Goal: Task Accomplishment & Management: Use online tool/utility

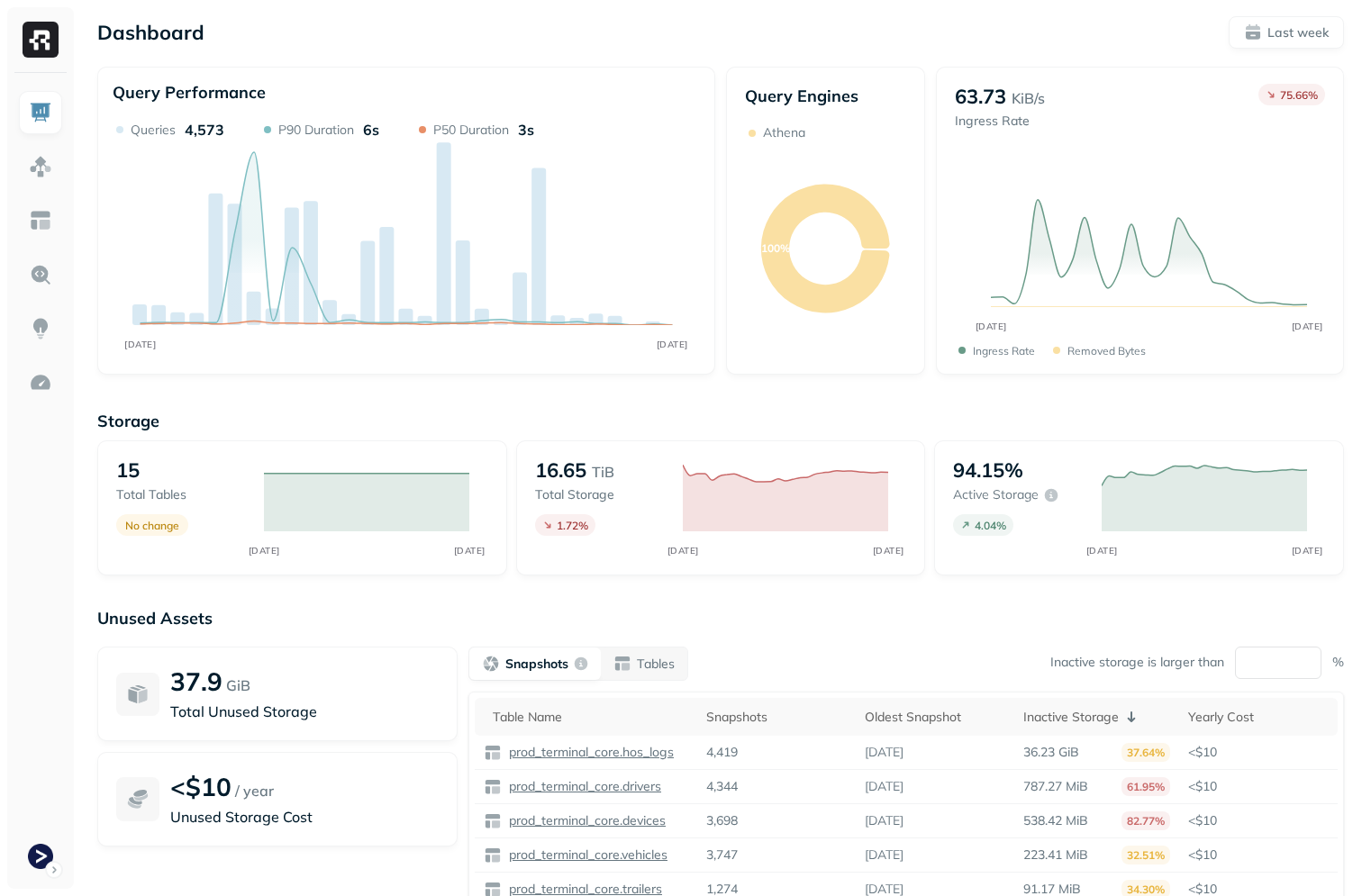
scroll to position [107, 0]
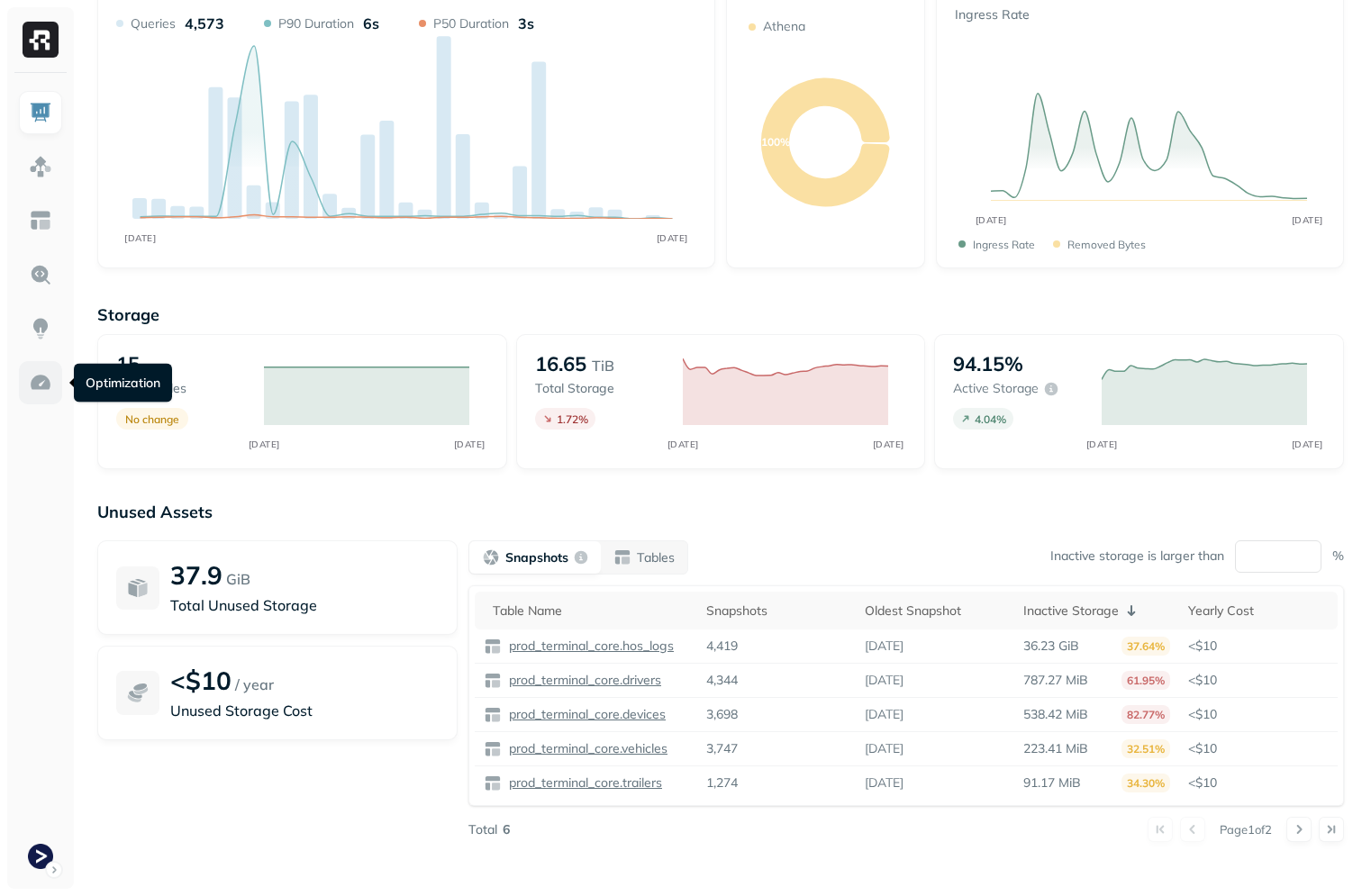
click at [39, 393] on img at bounding box center [41, 383] width 24 height 24
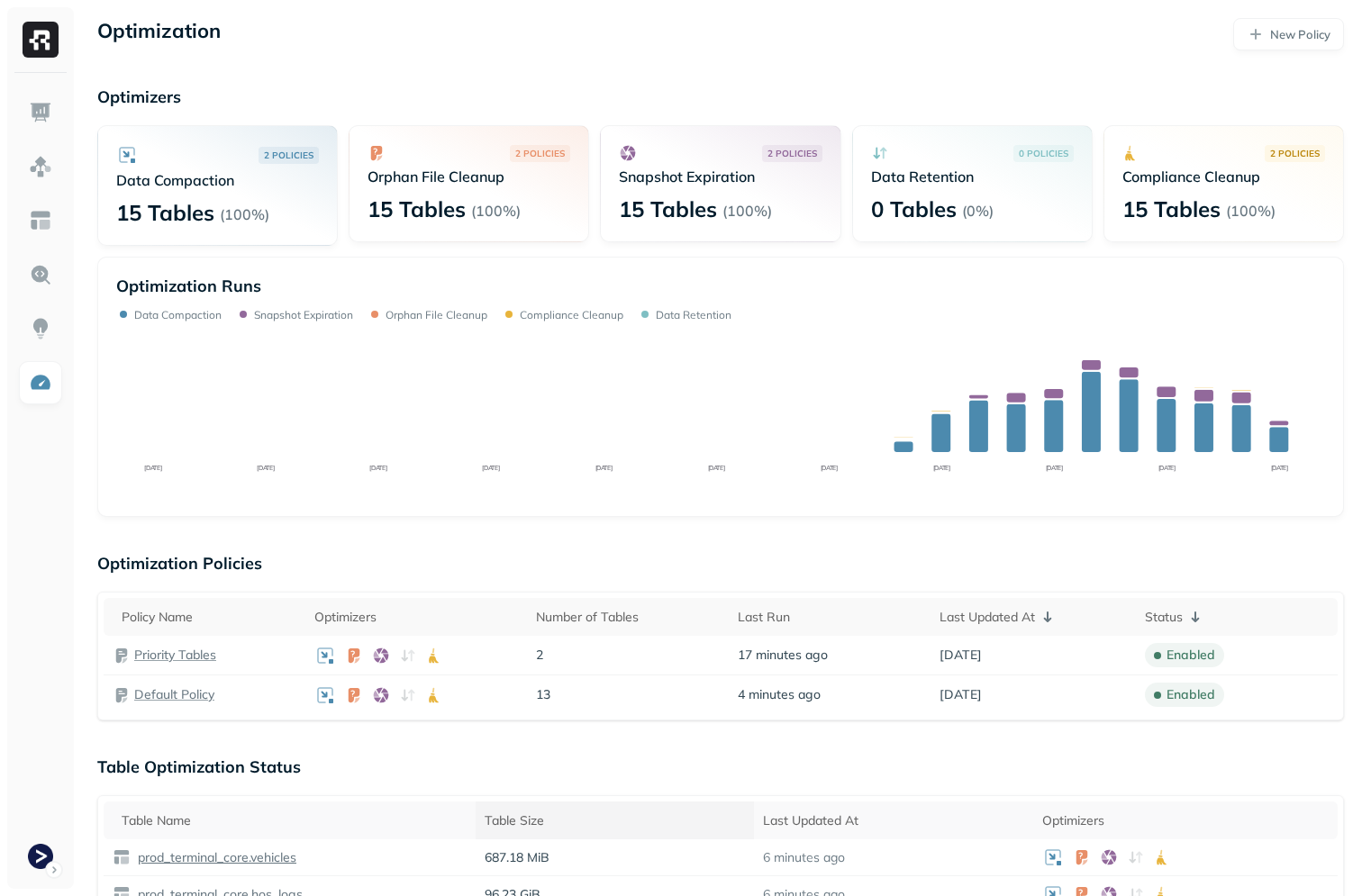
scroll to position [313, 0]
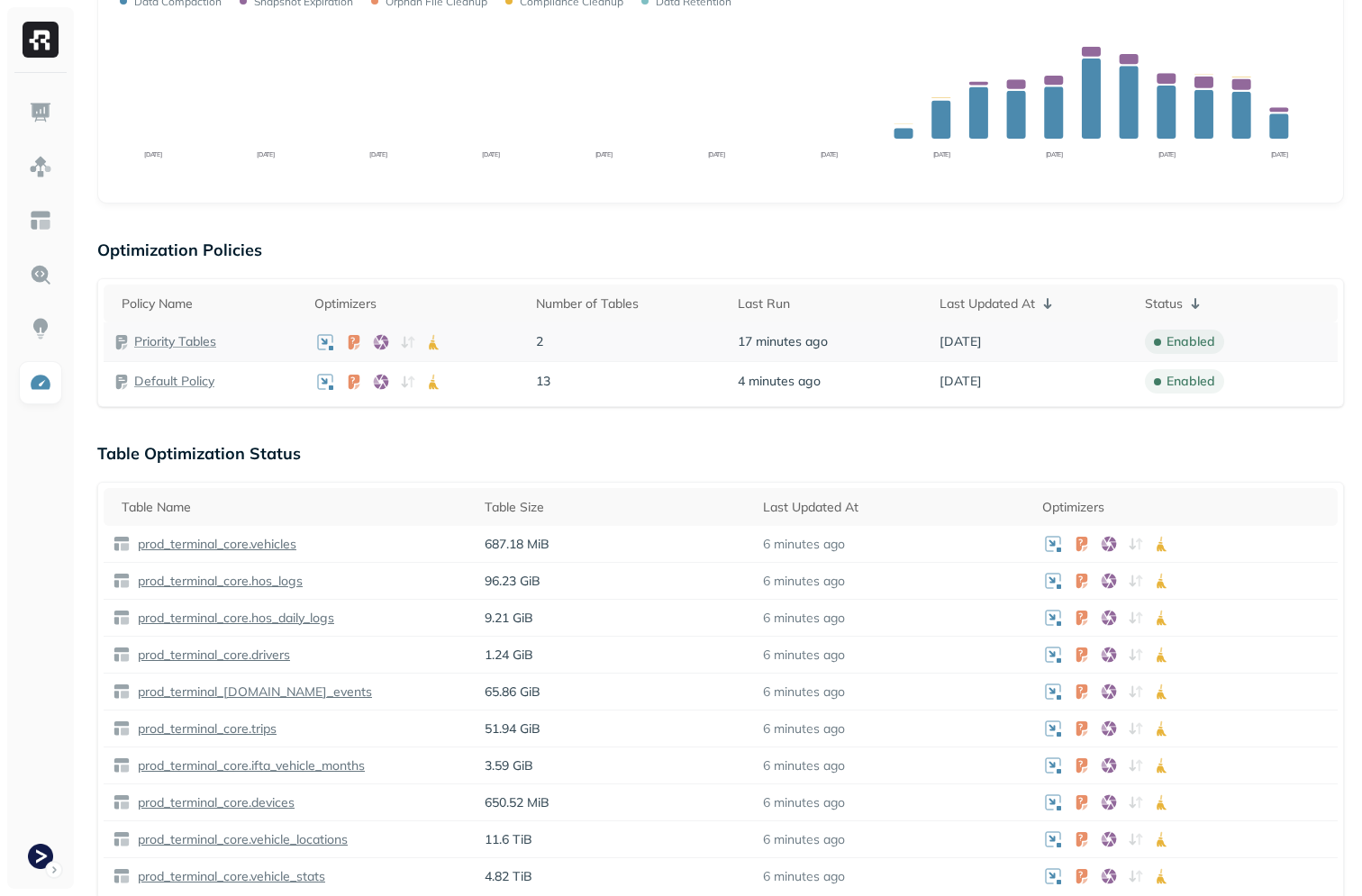
click at [192, 333] on p "Priority Tables" at bounding box center [175, 341] width 82 height 17
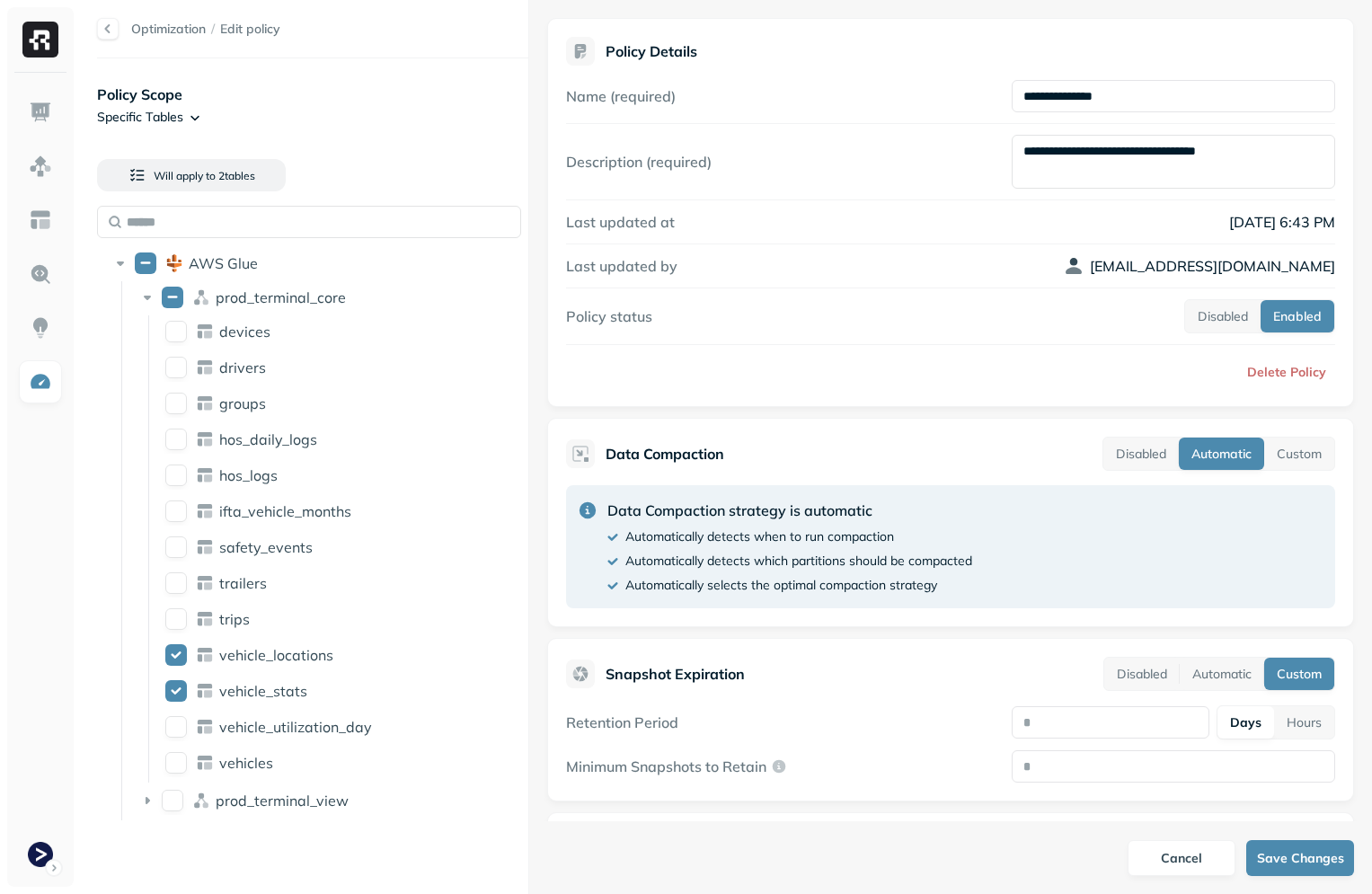
scroll to position [24, 0]
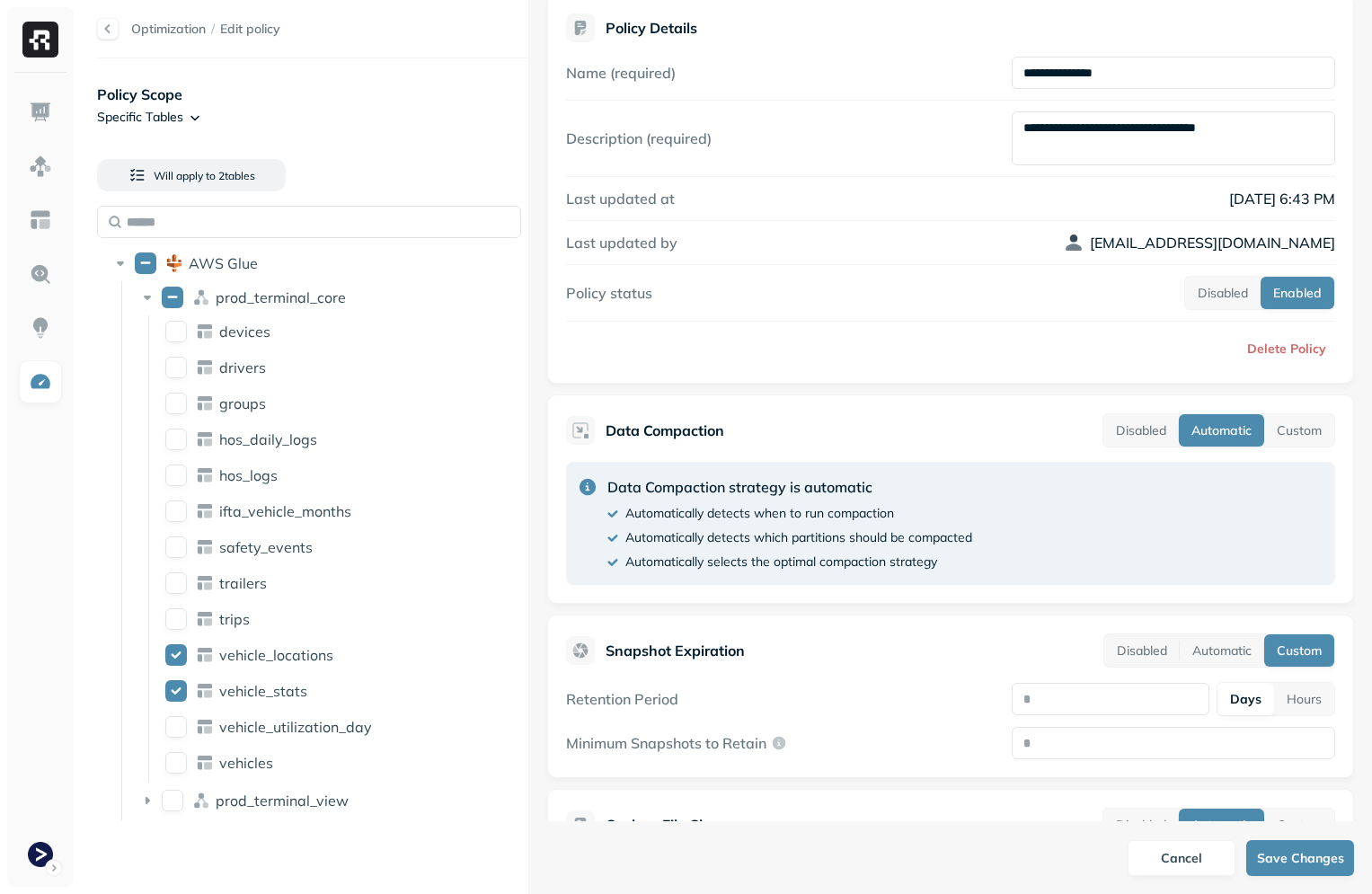
click at [289, 312] on div "**********" at bounding box center [725, 447] width 1293 height 894
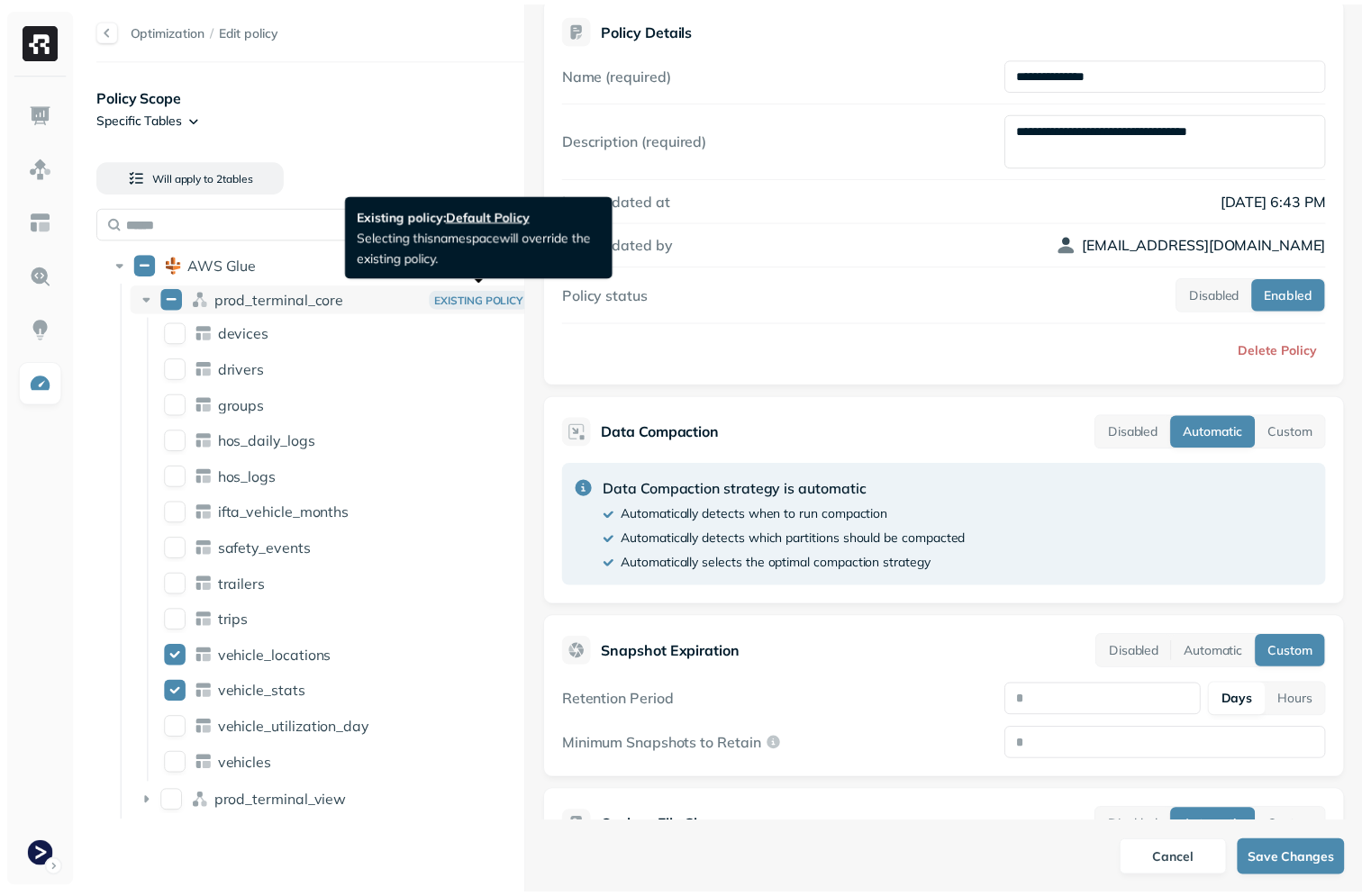
scroll to position [491, 0]
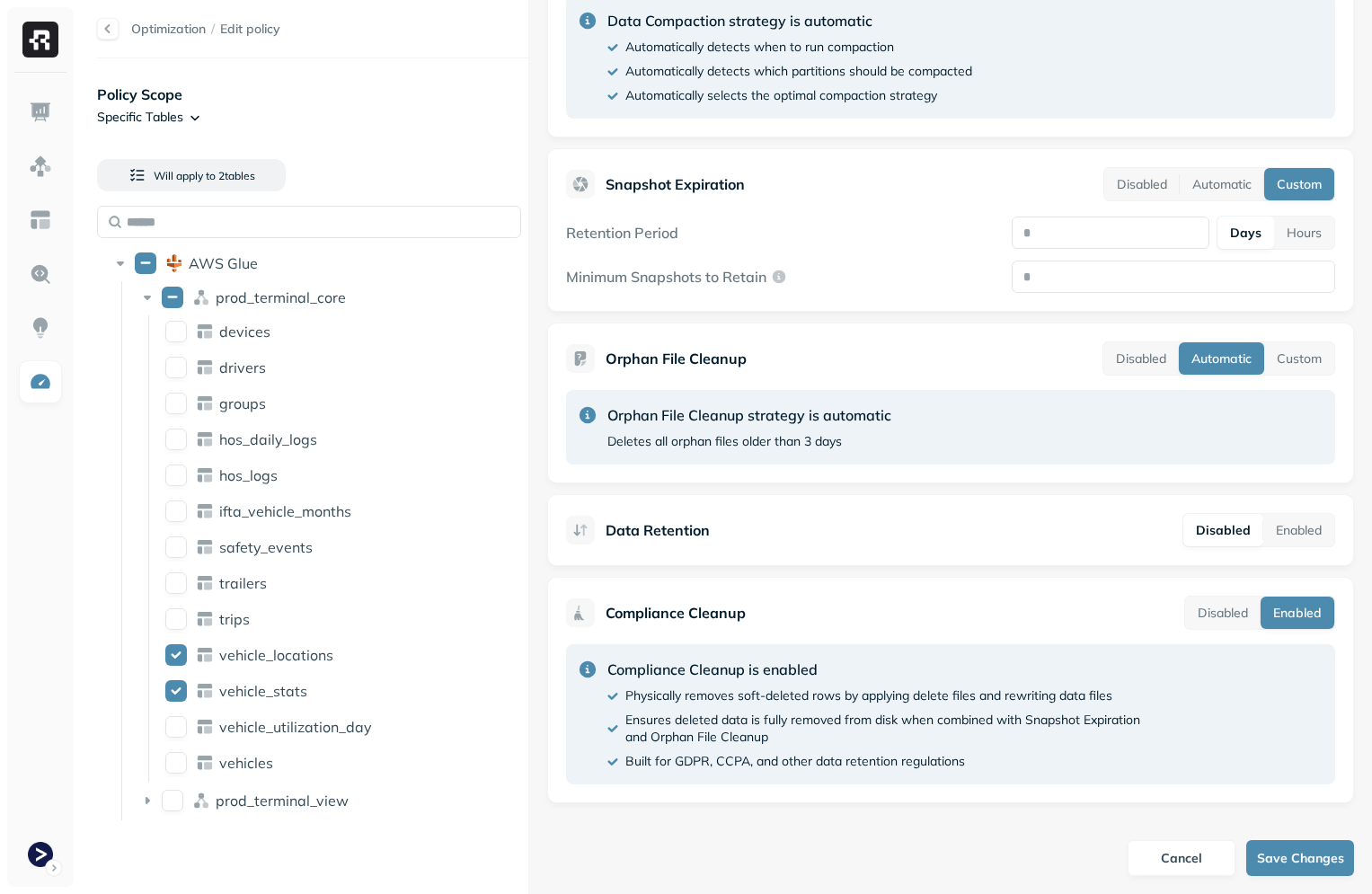
click at [103, 24] on div at bounding box center [107, 29] width 22 height 22
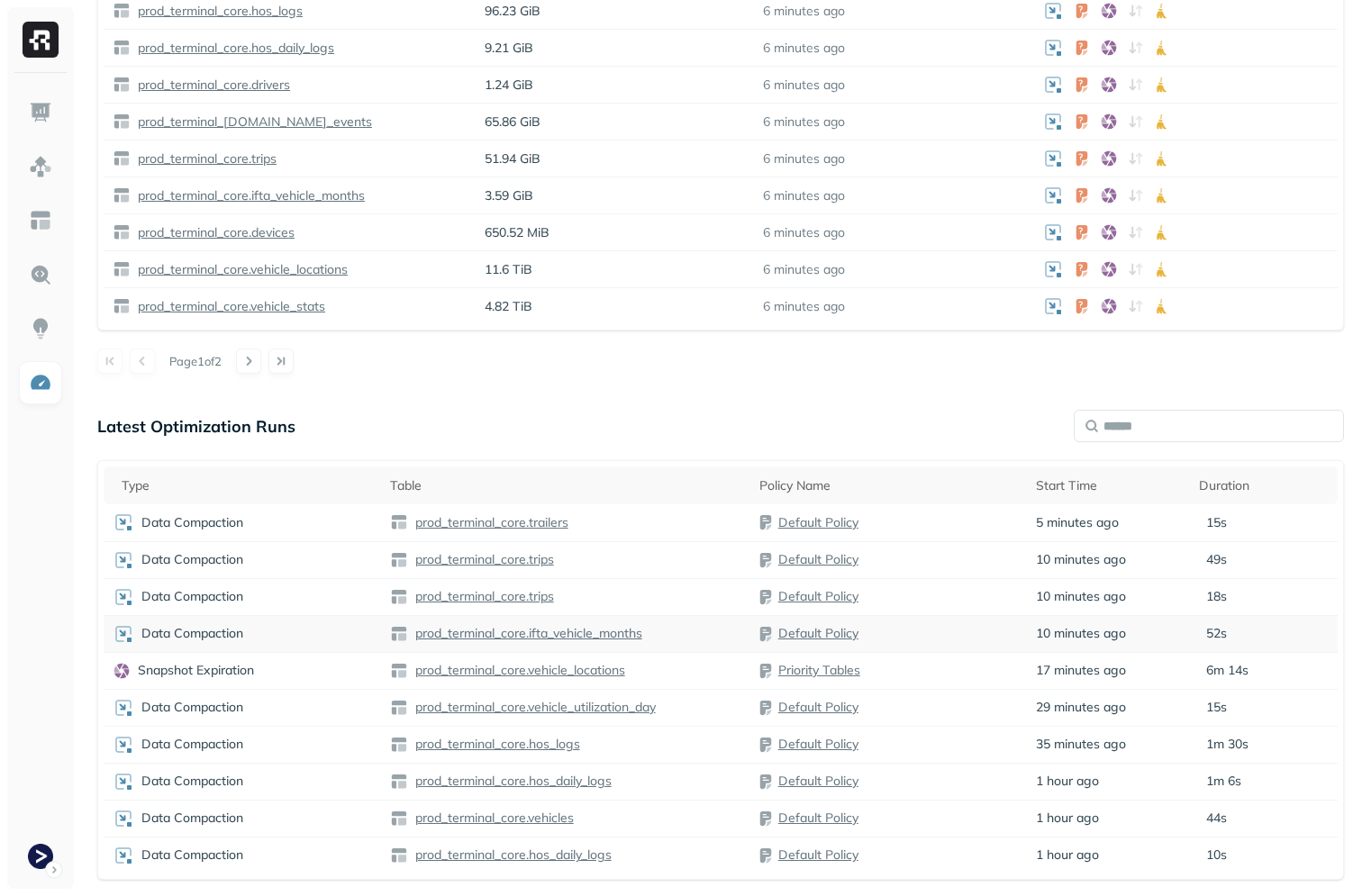
scroll to position [929, 0]
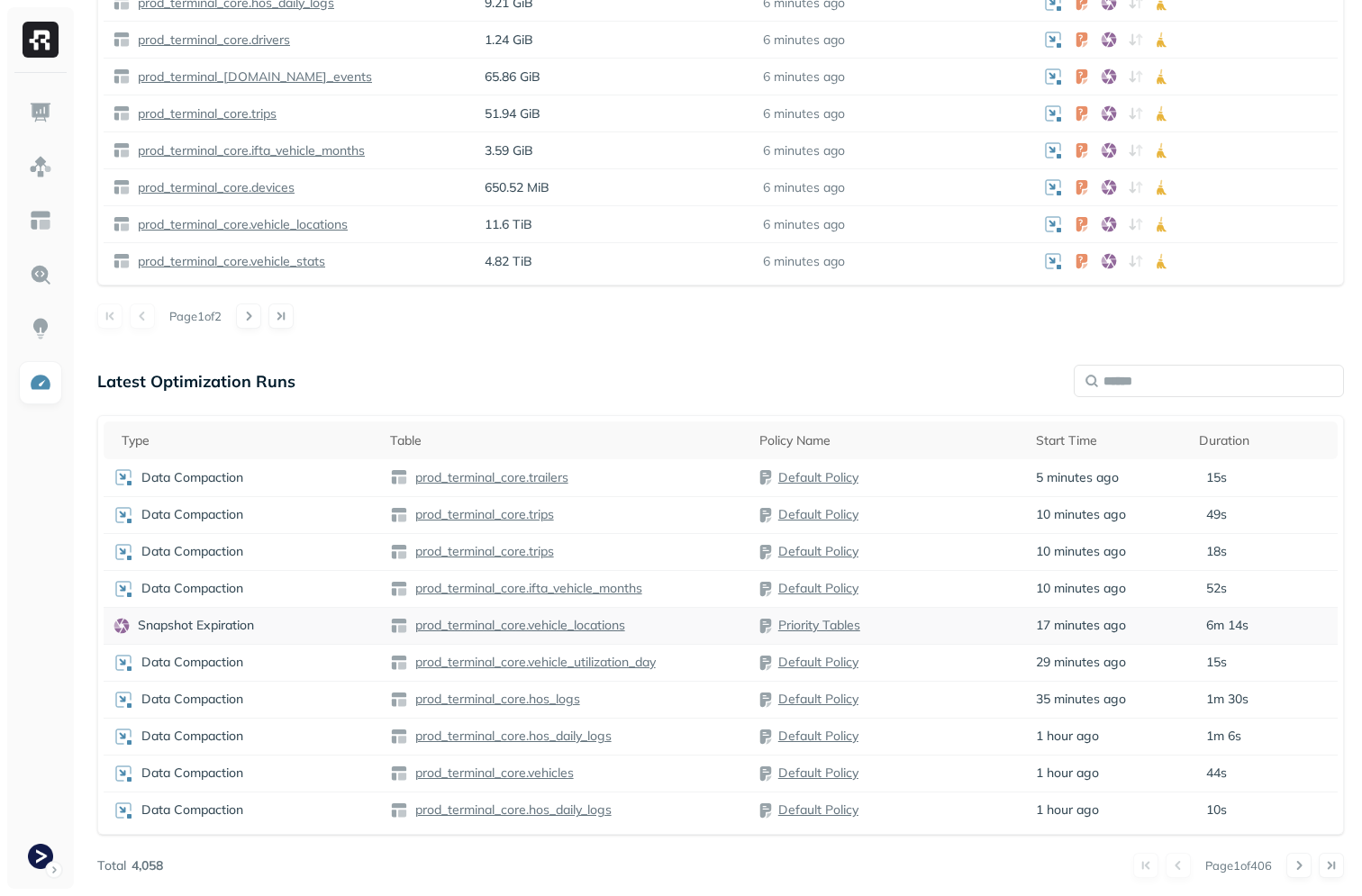
click at [292, 624] on div "Snapshot Expiration" at bounding box center [242, 625] width 260 height 18
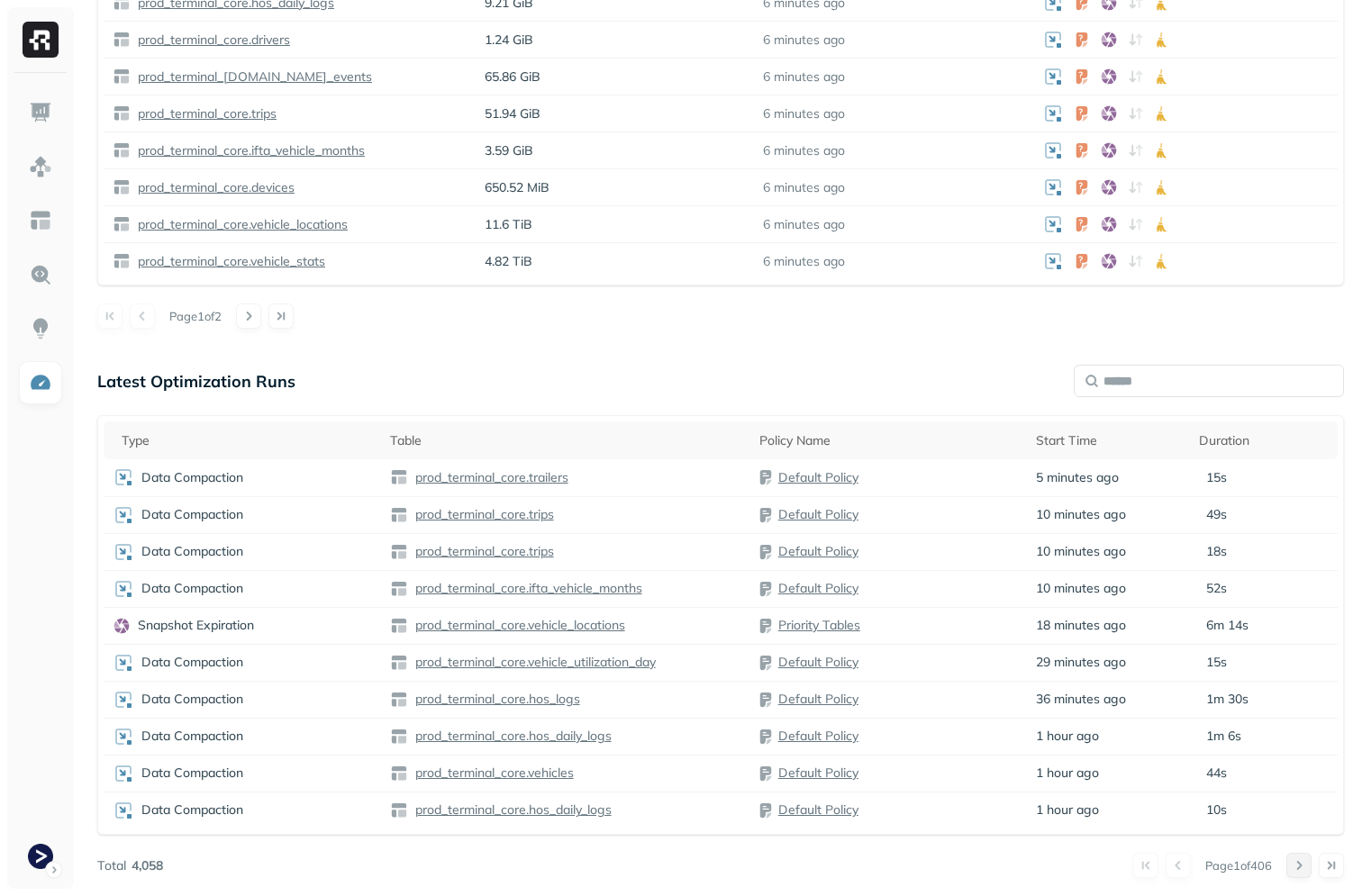
click at [1307, 861] on button at bounding box center [1300, 865] width 26 height 26
click at [1122, 871] on div "Page 2 of 406" at bounding box center [753, 865] width 1181 height 26
click at [1142, 861] on button at bounding box center [1147, 865] width 26 height 26
click at [538, 452] on th "Table" at bounding box center [566, 441] width 370 height 38
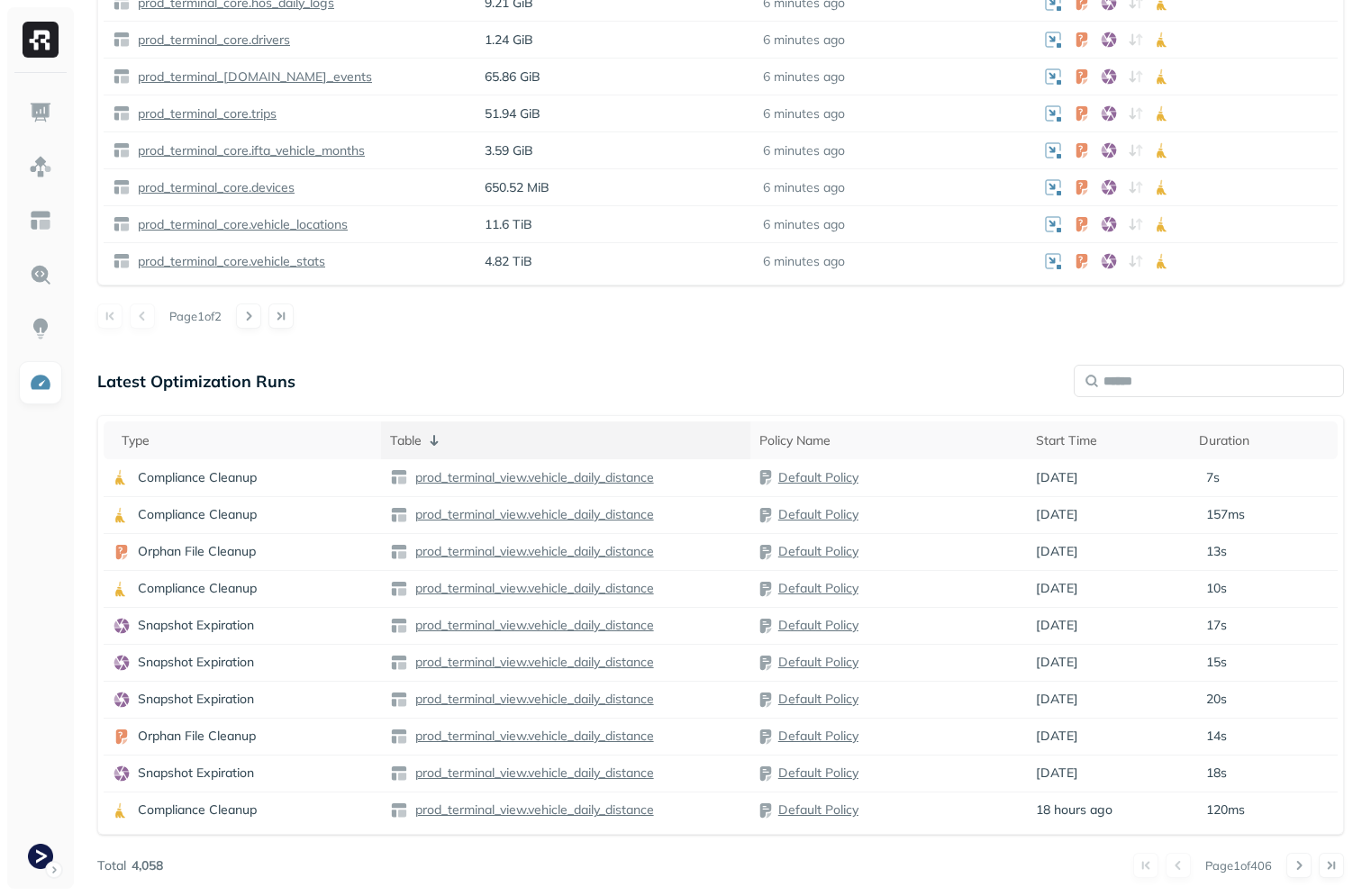
click at [515, 447] on div "Table" at bounding box center [566, 441] width 352 height 22
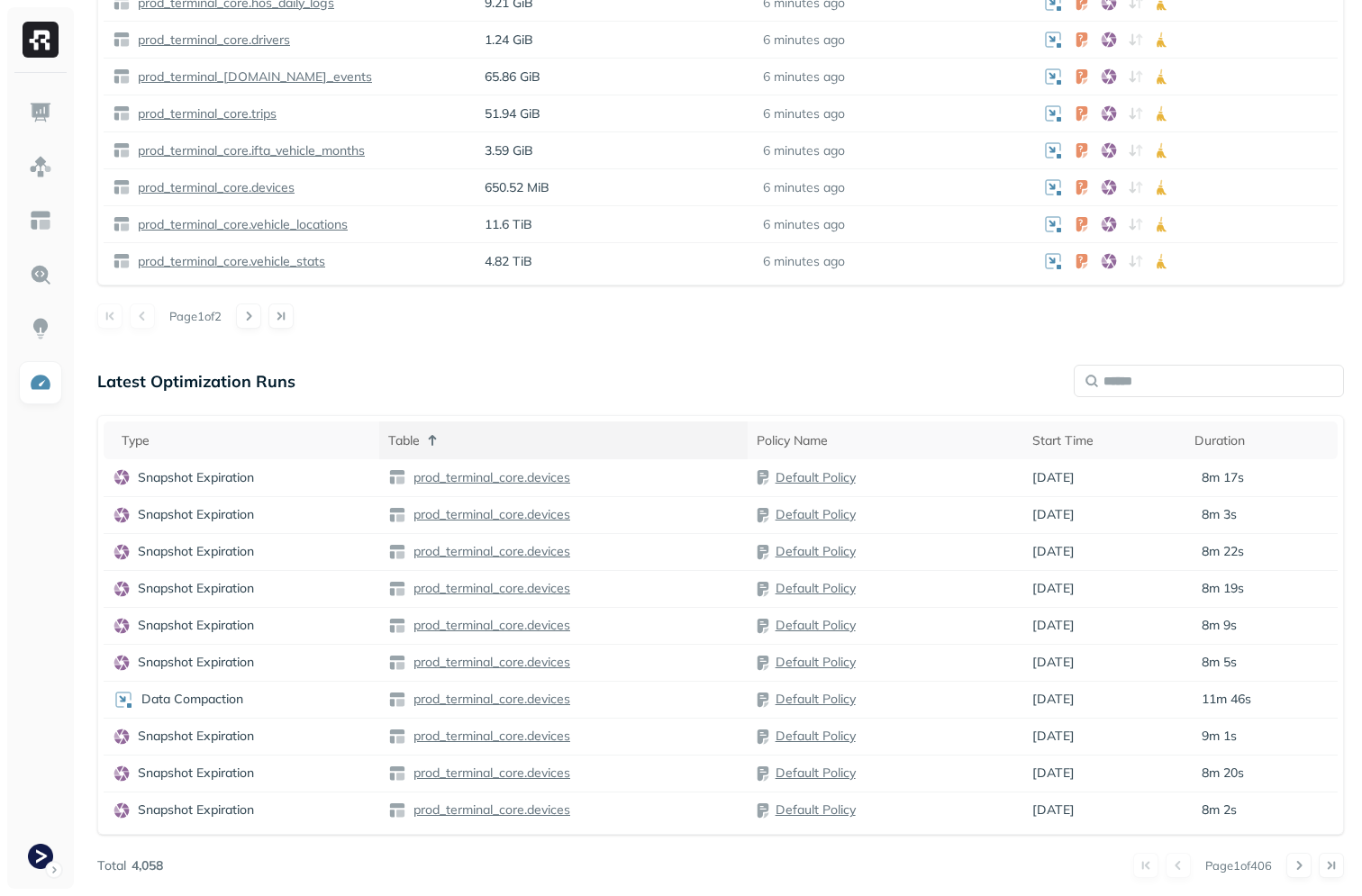
click at [515, 447] on div "Table" at bounding box center [563, 441] width 350 height 22
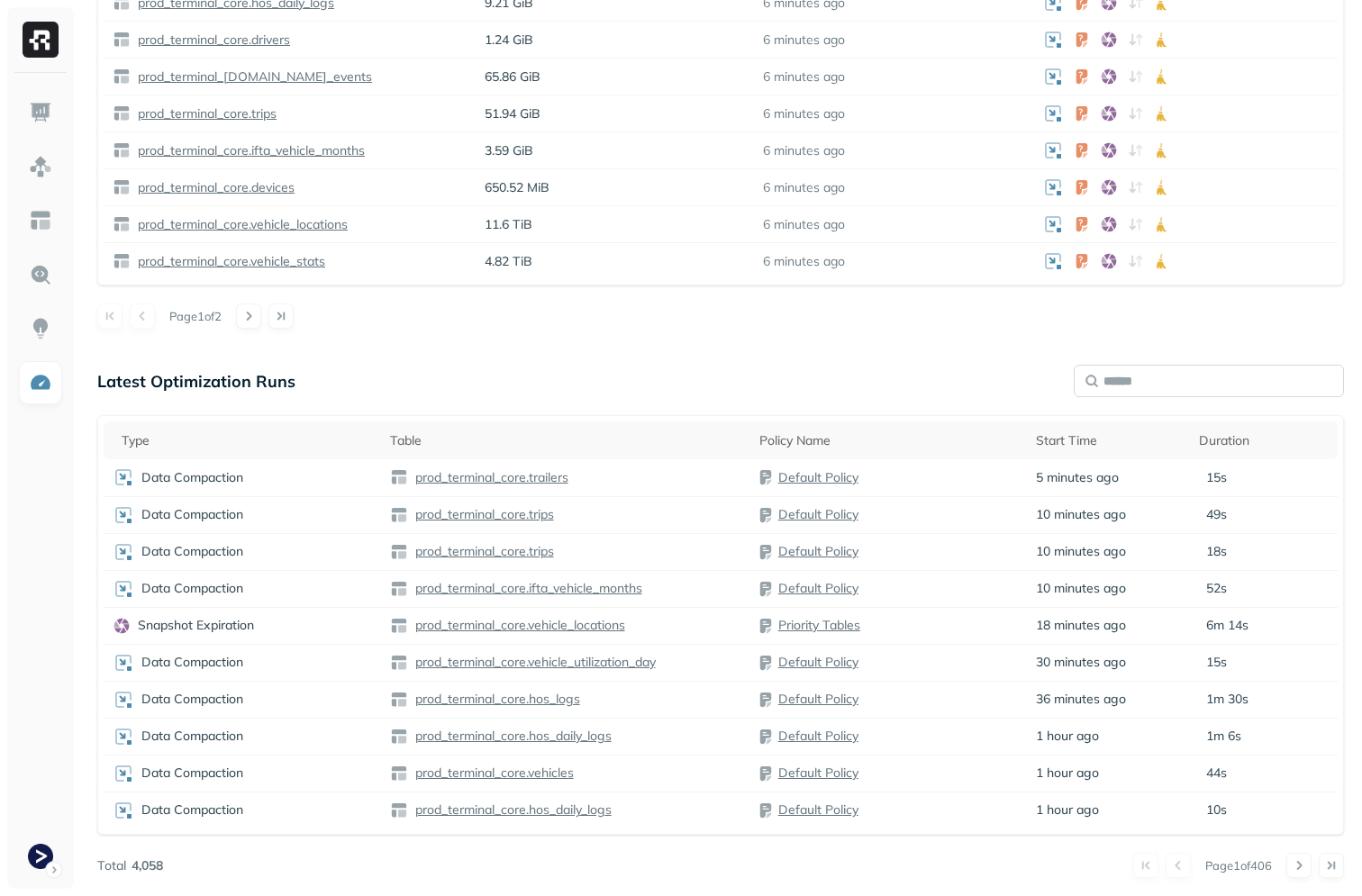
click at [1201, 367] on input "text" at bounding box center [1209, 380] width 270 height 33
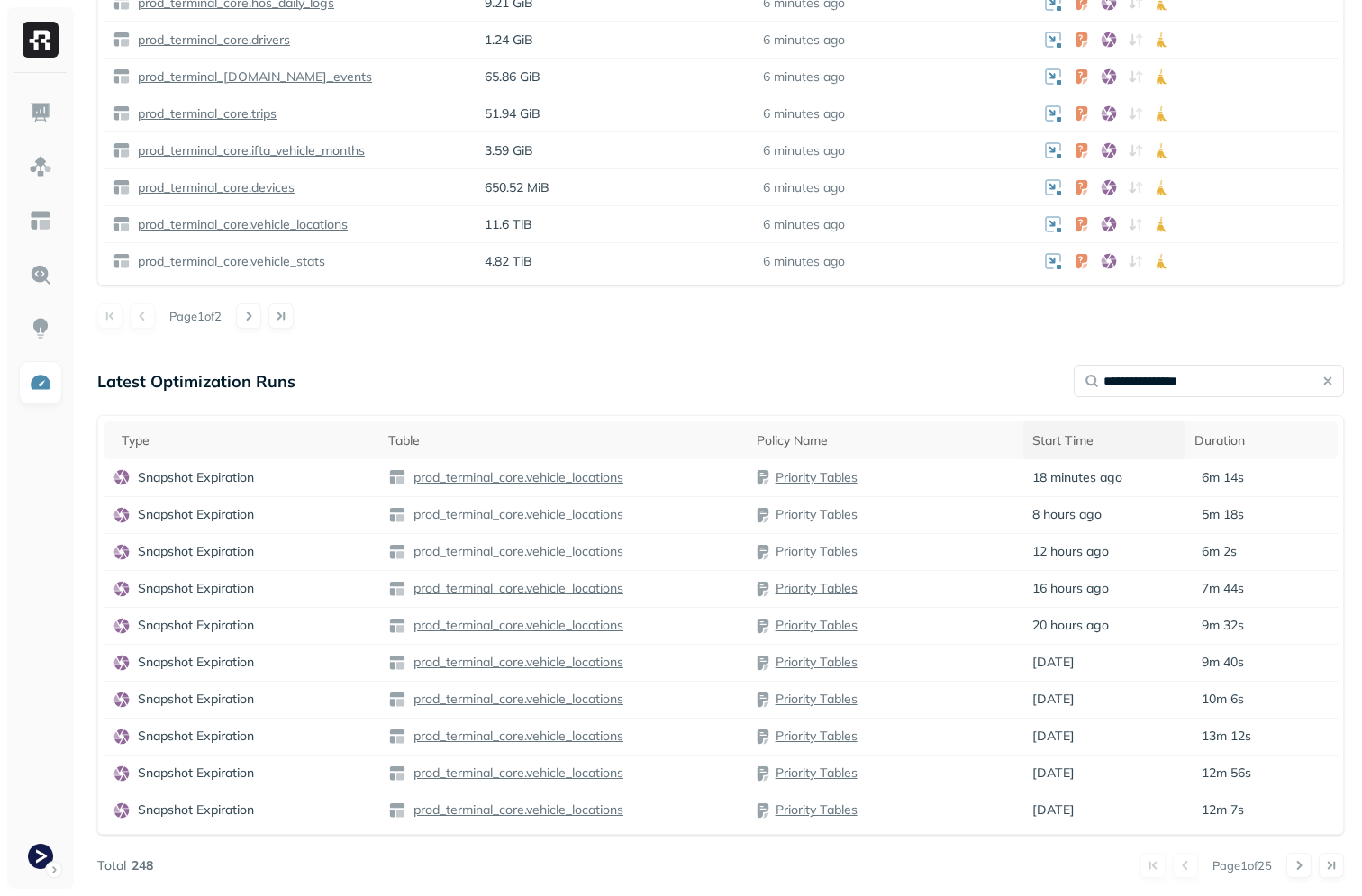
click at [1064, 433] on div "Start Time" at bounding box center [1105, 441] width 144 height 17
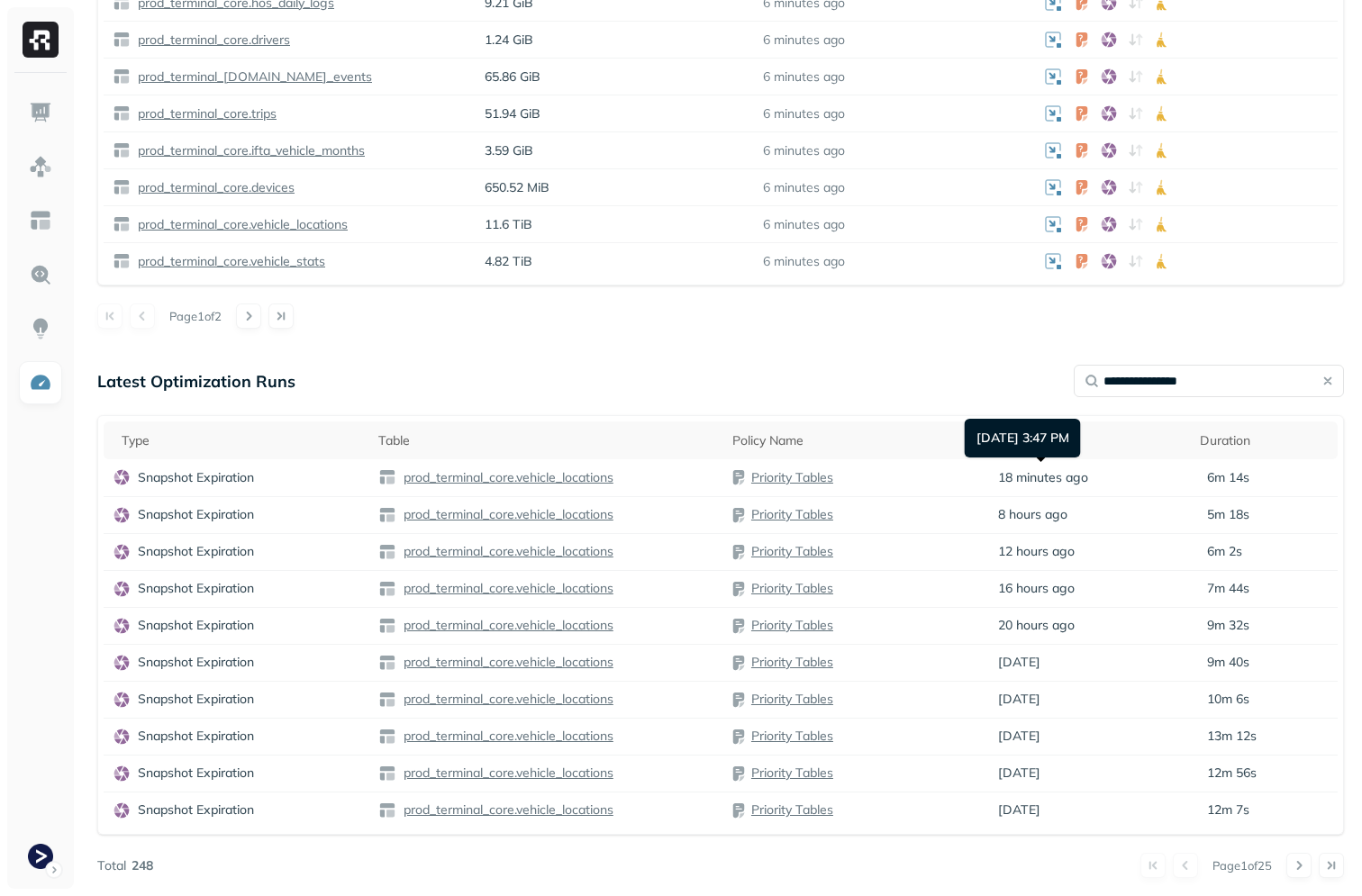
click at [1030, 455] on div "Sep 21, 2025 3:47 PM Sep 21, 2025 3:47 PM" at bounding box center [1023, 438] width 117 height 39
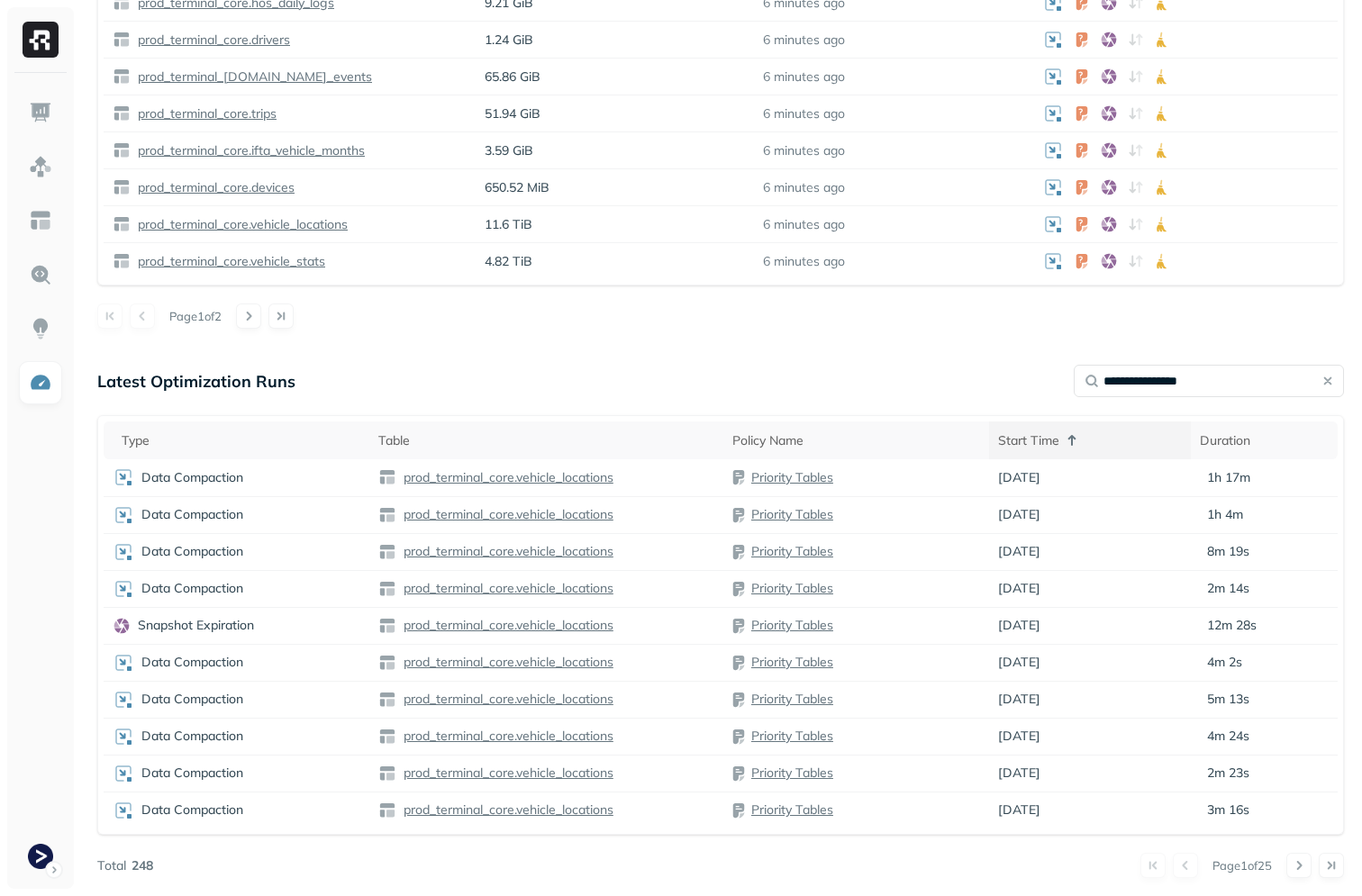
click at [1091, 431] on div "Start Time" at bounding box center [1090, 441] width 184 height 22
click at [1221, 385] on input "**********" at bounding box center [1209, 380] width 270 height 33
type input "**********"
click at [298, 549] on div "Snapshot Expiration" at bounding box center [236, 552] width 248 height 18
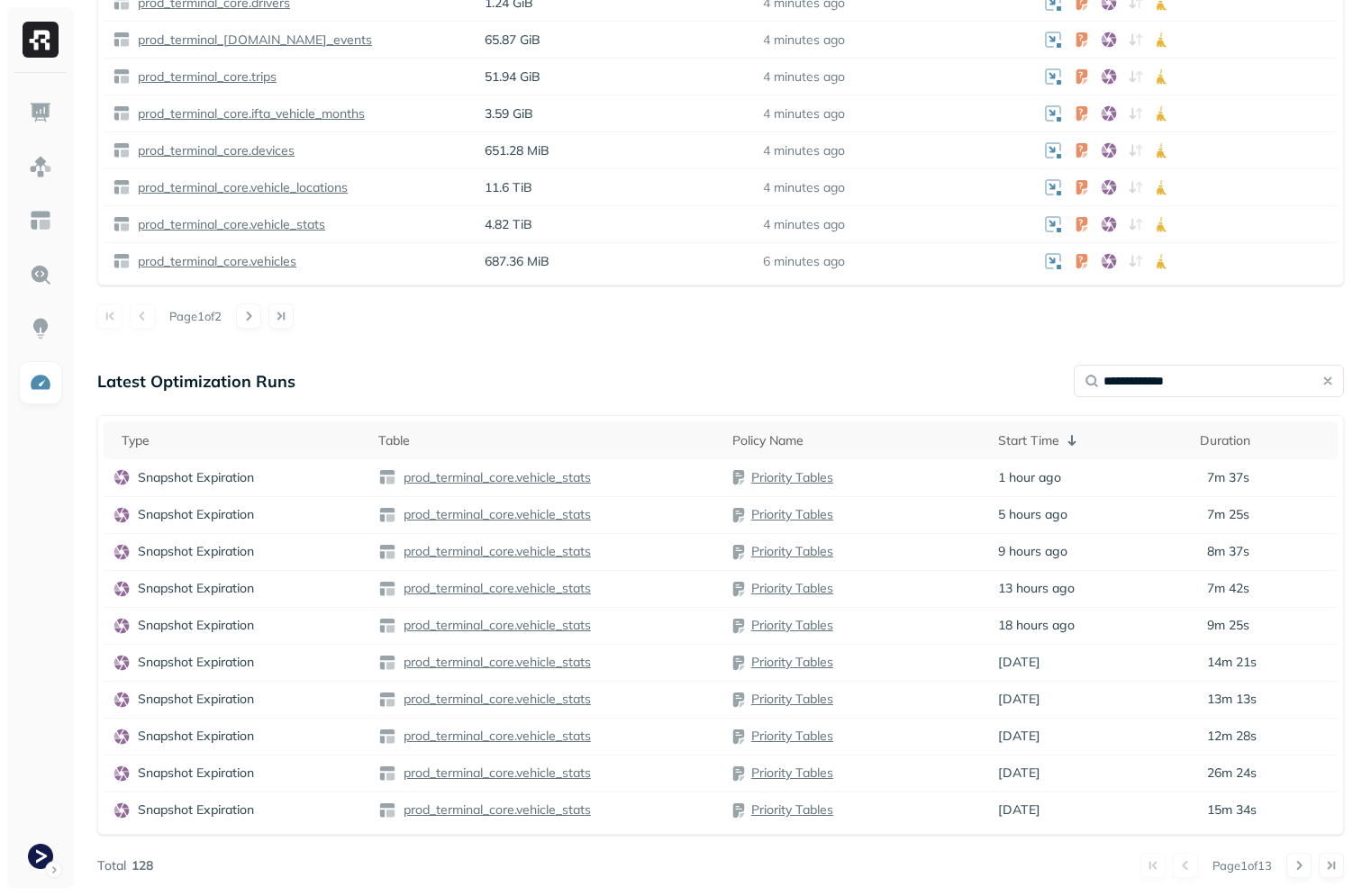
click at [509, 373] on div "**********" at bounding box center [721, 380] width 1247 height 33
click at [442, 424] on th "Table" at bounding box center [547, 441] width 354 height 38
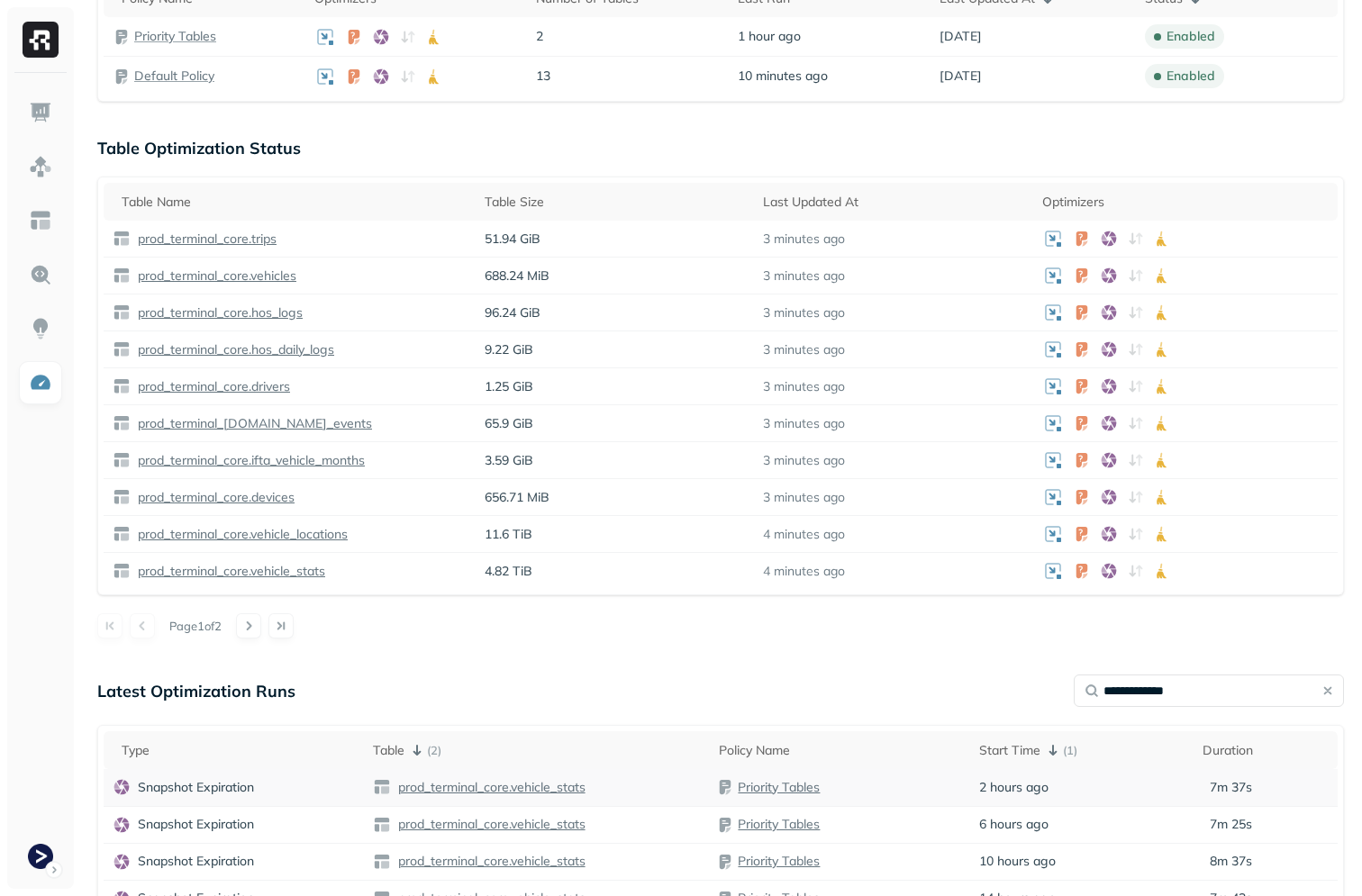
scroll to position [717, 0]
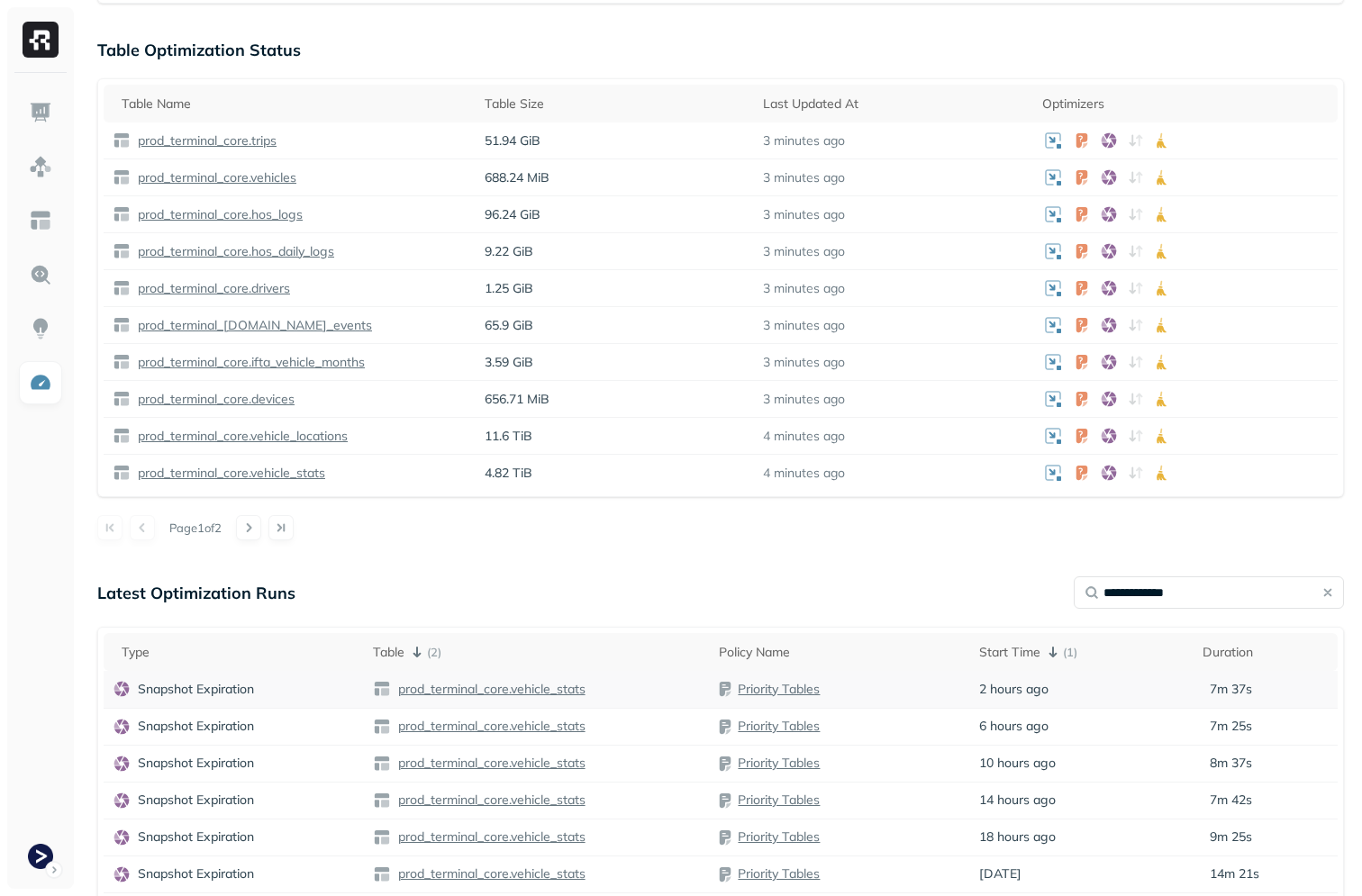
click at [293, 702] on td "Snapshot Expiration" at bounding box center [233, 689] width 260 height 37
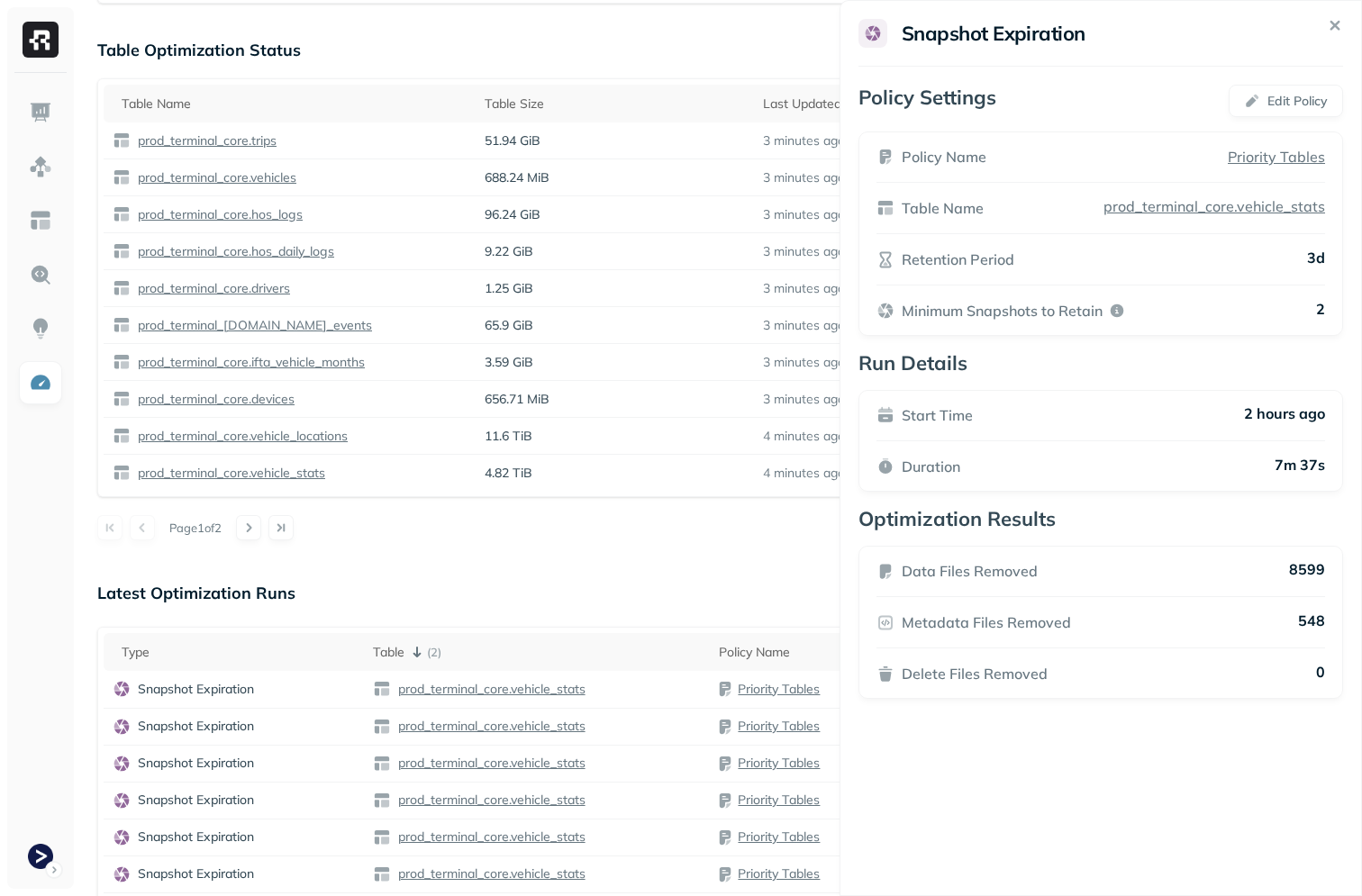
click at [537, 586] on html "Optimization New Policy Optimizers 2 POLICIES Data Compaction 15 Tables ( 100% …" at bounding box center [681, 195] width 1362 height 1825
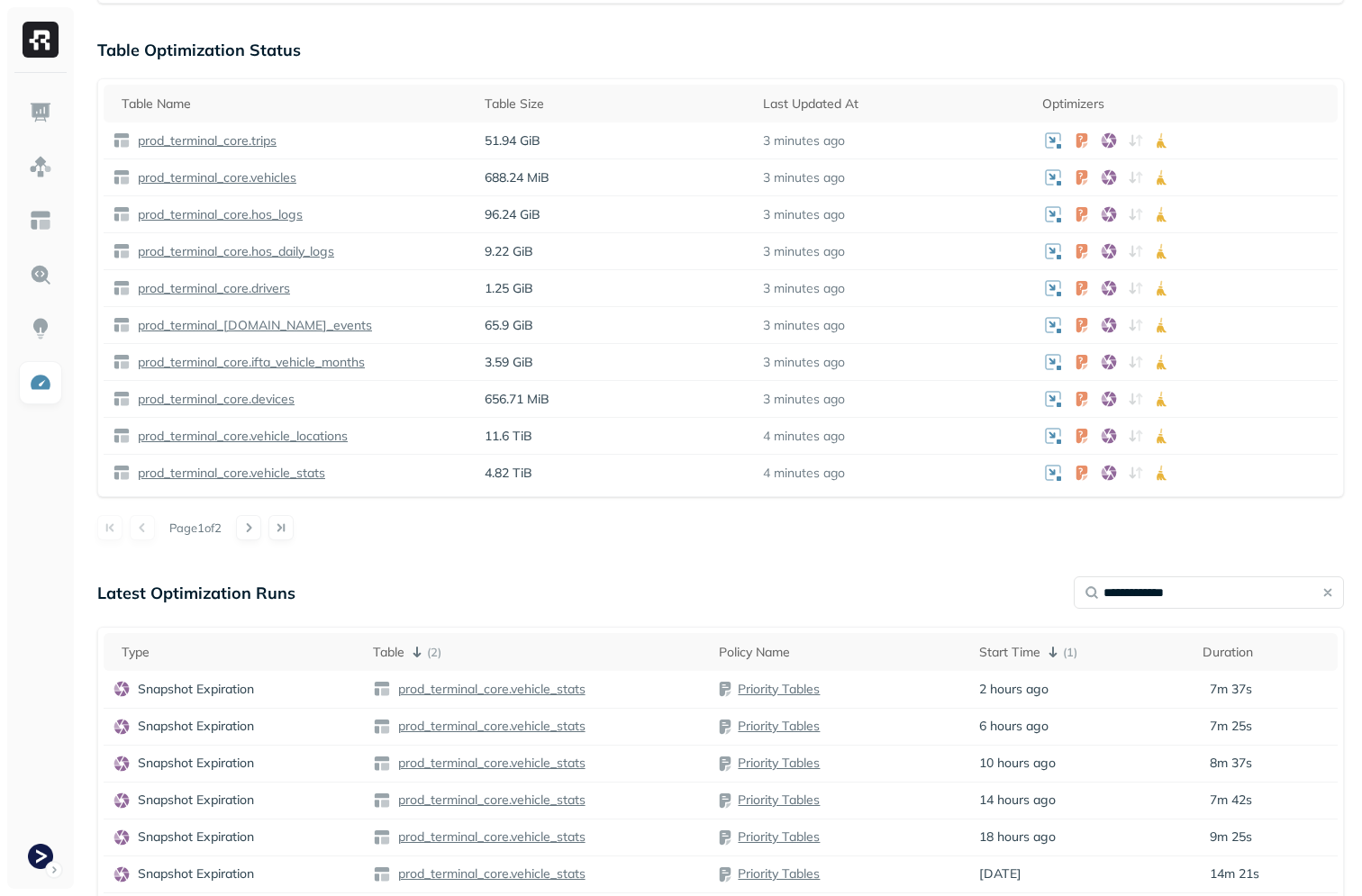
scroll to position [706, 0]
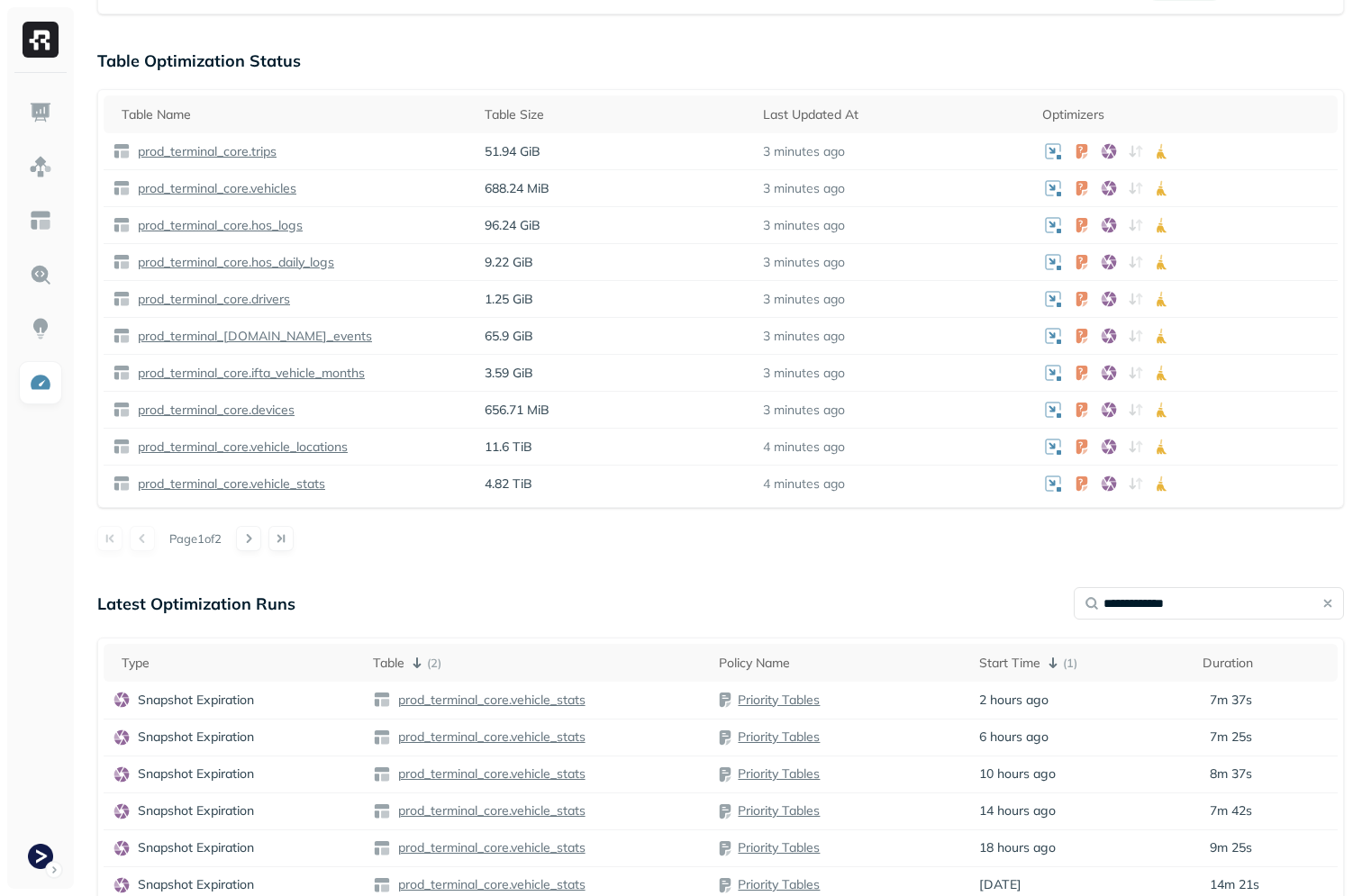
click at [1333, 609] on button "button" at bounding box center [1328, 604] width 26 height 26
click at [453, 545] on div "Page 1 of 2" at bounding box center [721, 538] width 1247 height 26
click at [480, 679] on th "Table ( 2 )" at bounding box center [539, 663] width 348 height 38
click at [483, 676] on th "Table ( 2 )" at bounding box center [539, 663] width 348 height 38
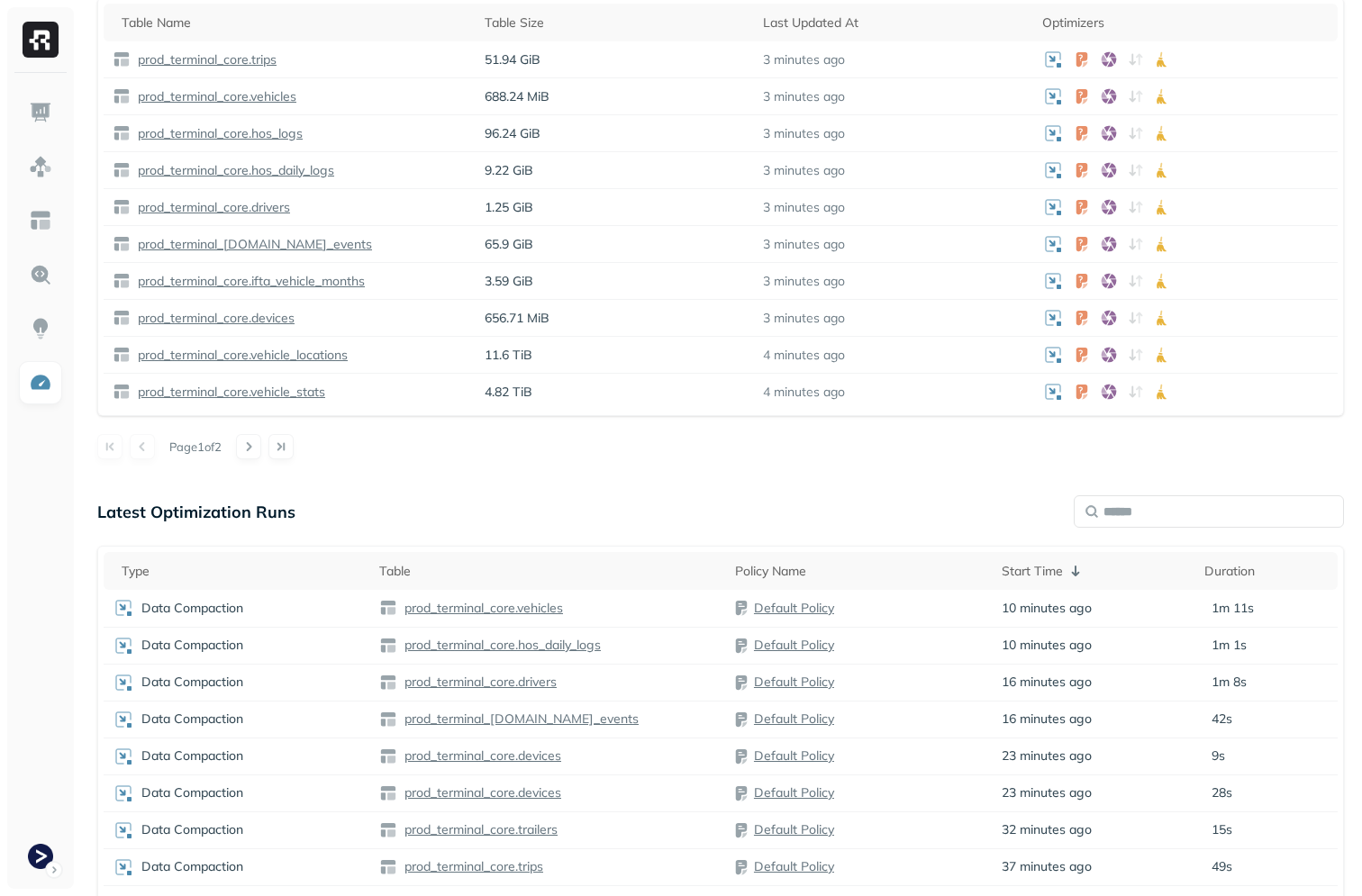
scroll to position [833, 0]
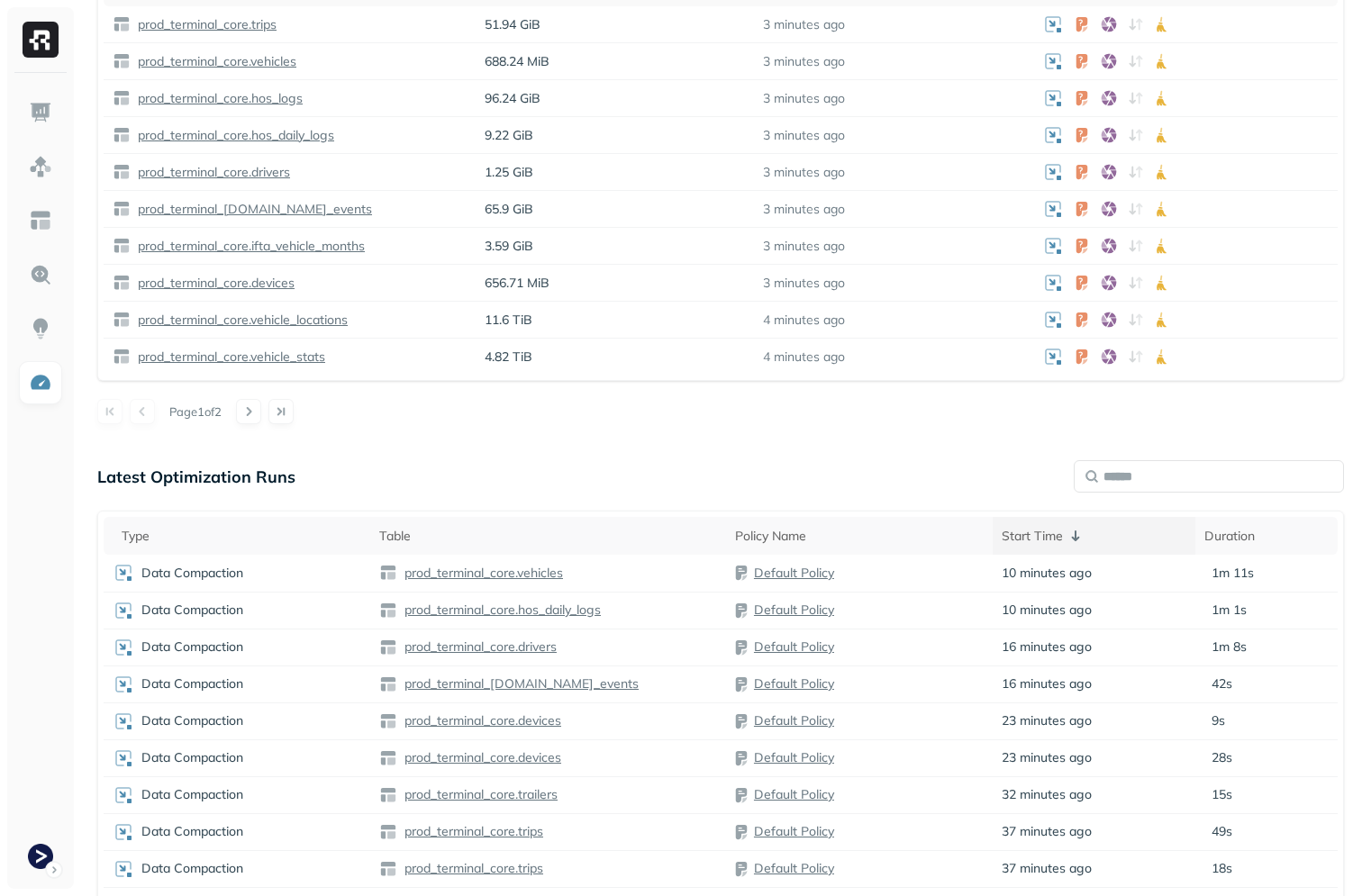
click at [1004, 531] on div "Start Time" at bounding box center [1094, 535] width 185 height 22
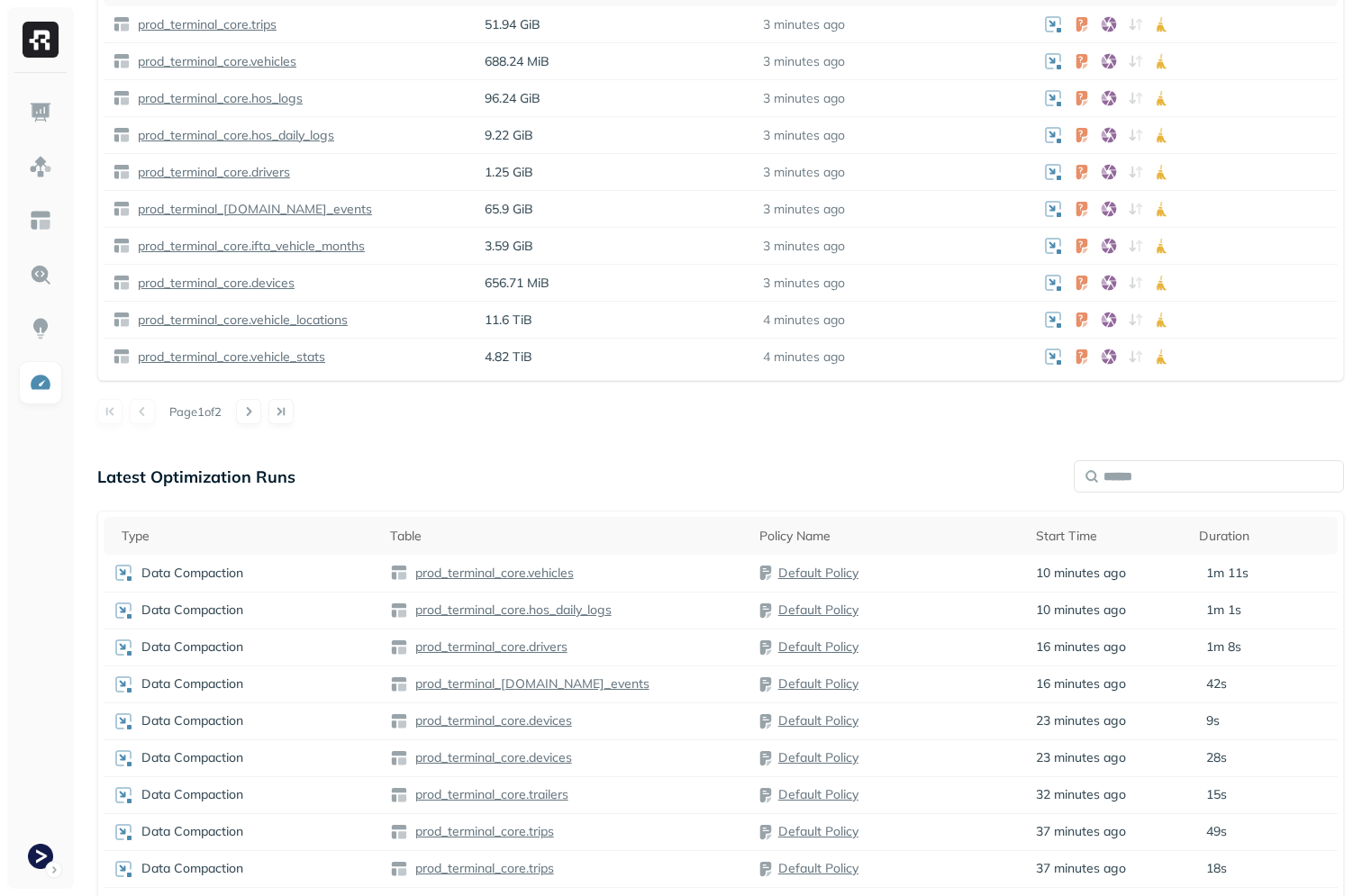
scroll to position [929, 0]
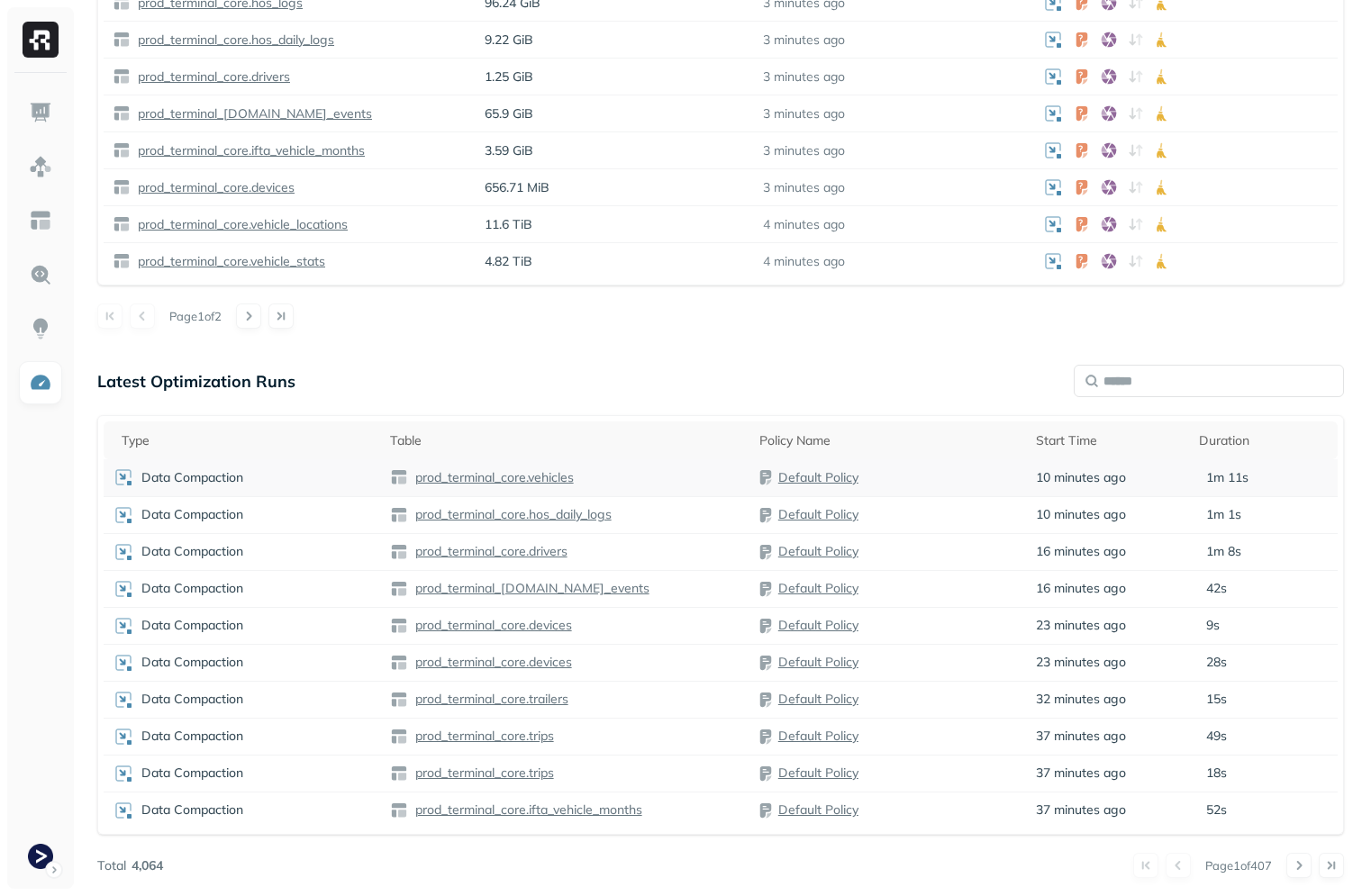
click at [940, 474] on div "Default Policy" at bounding box center [889, 477] width 260 height 18
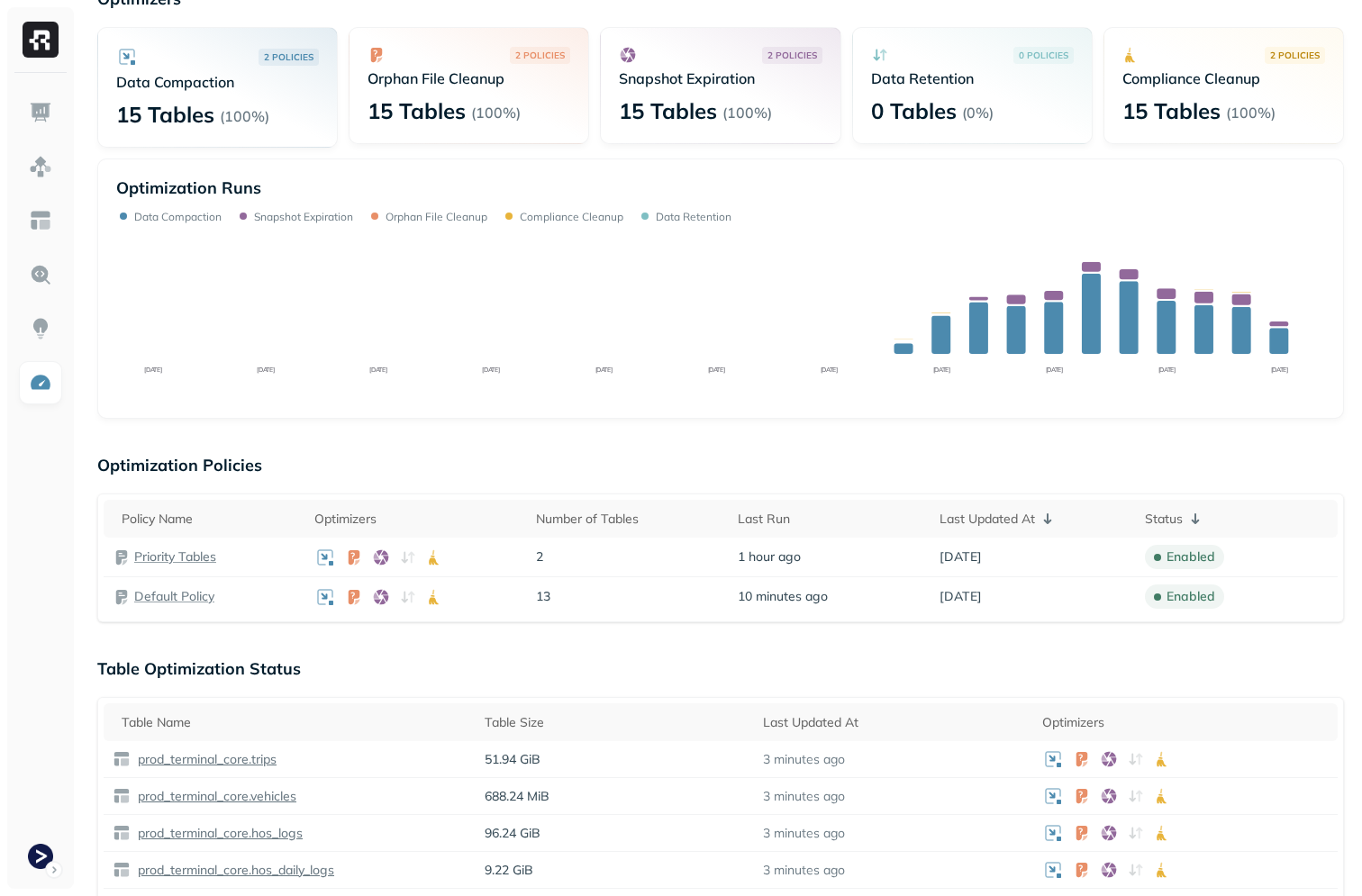
scroll to position [0, 0]
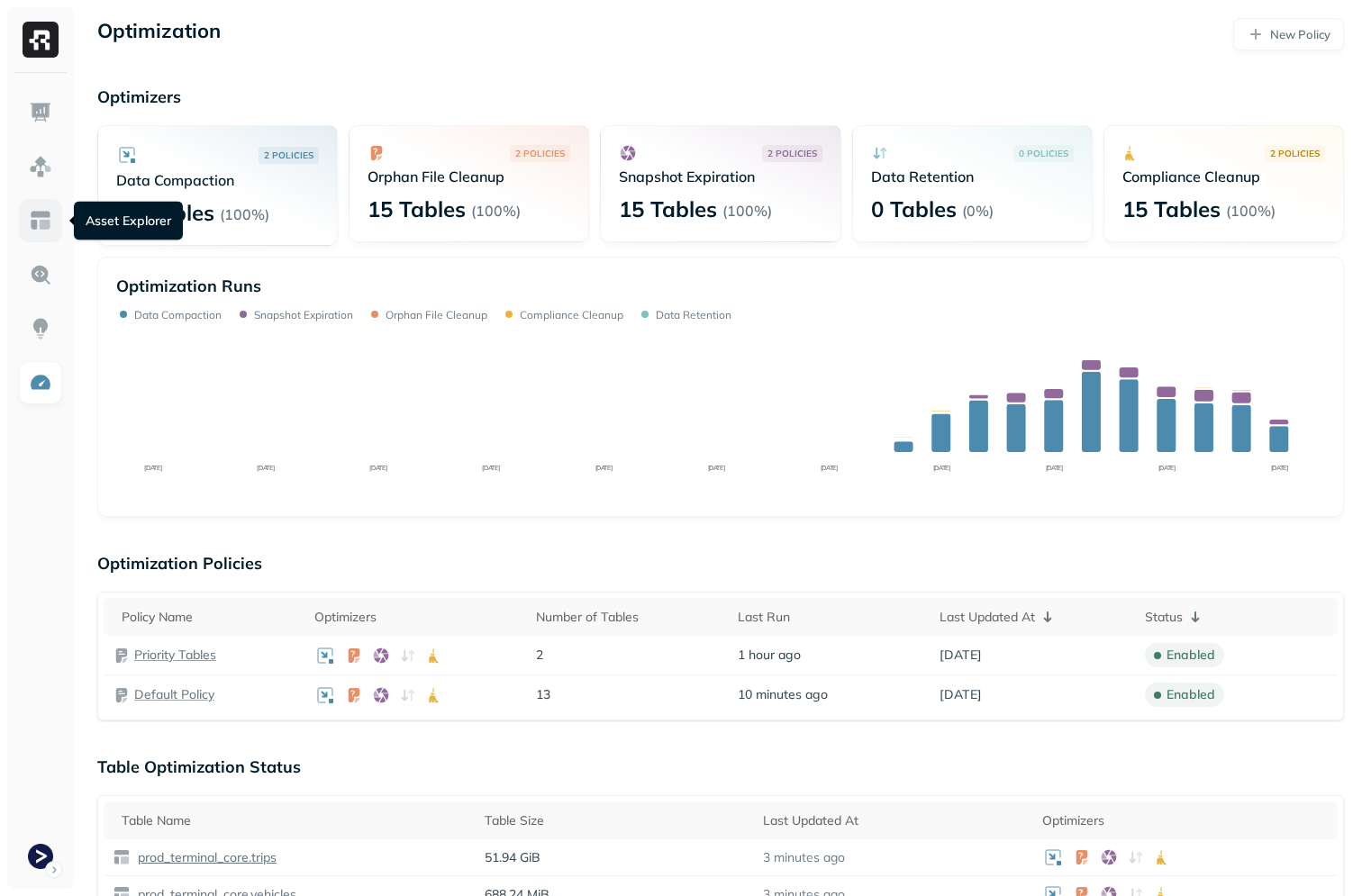
click at [35, 217] on img at bounding box center [41, 220] width 24 height 24
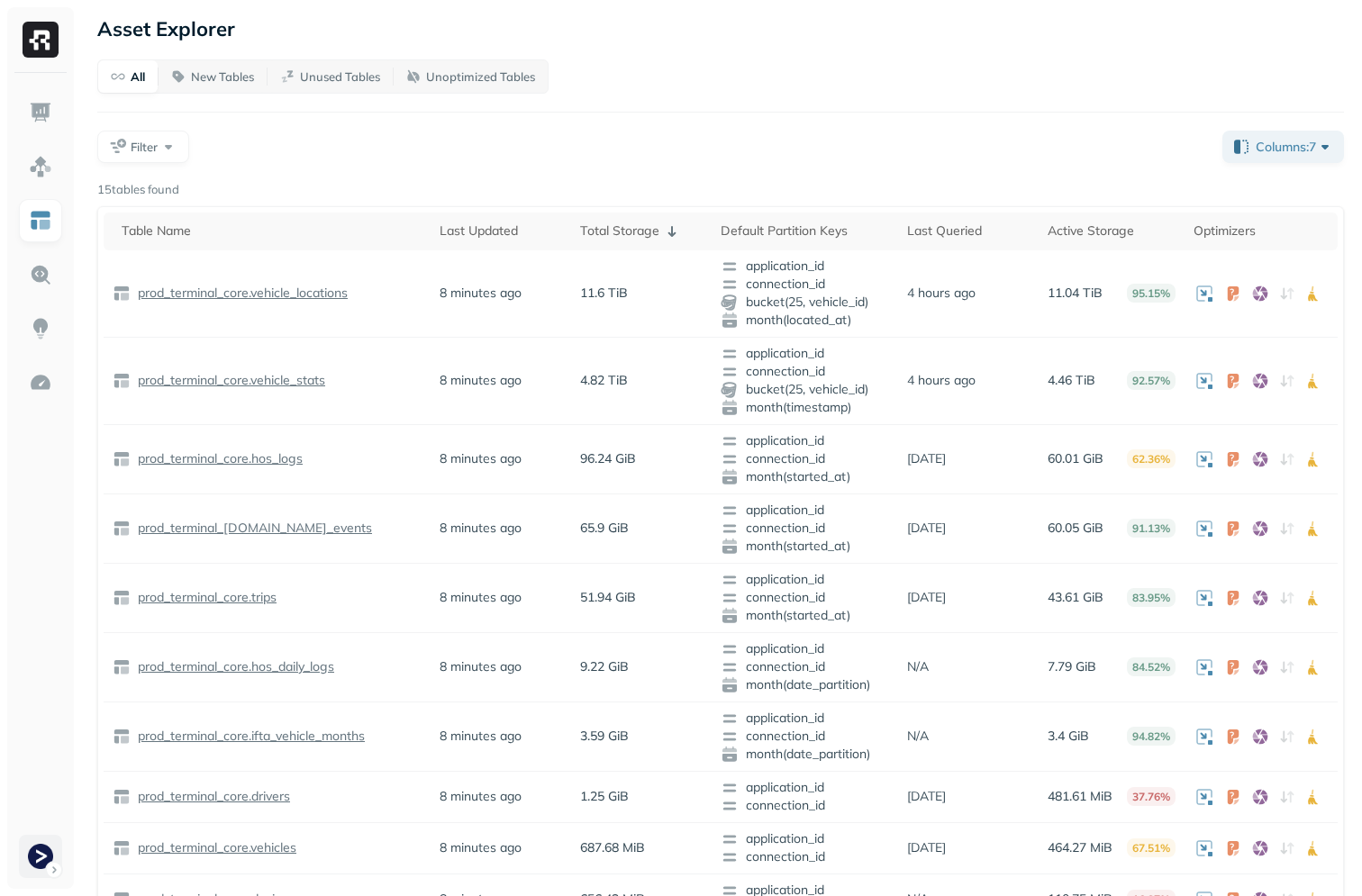
click at [29, 841] on html "Asset Explorer All New Tables Unused Tables Unoptimized Tables Filter Columns: …" at bounding box center [681, 638] width 1362 height 1276
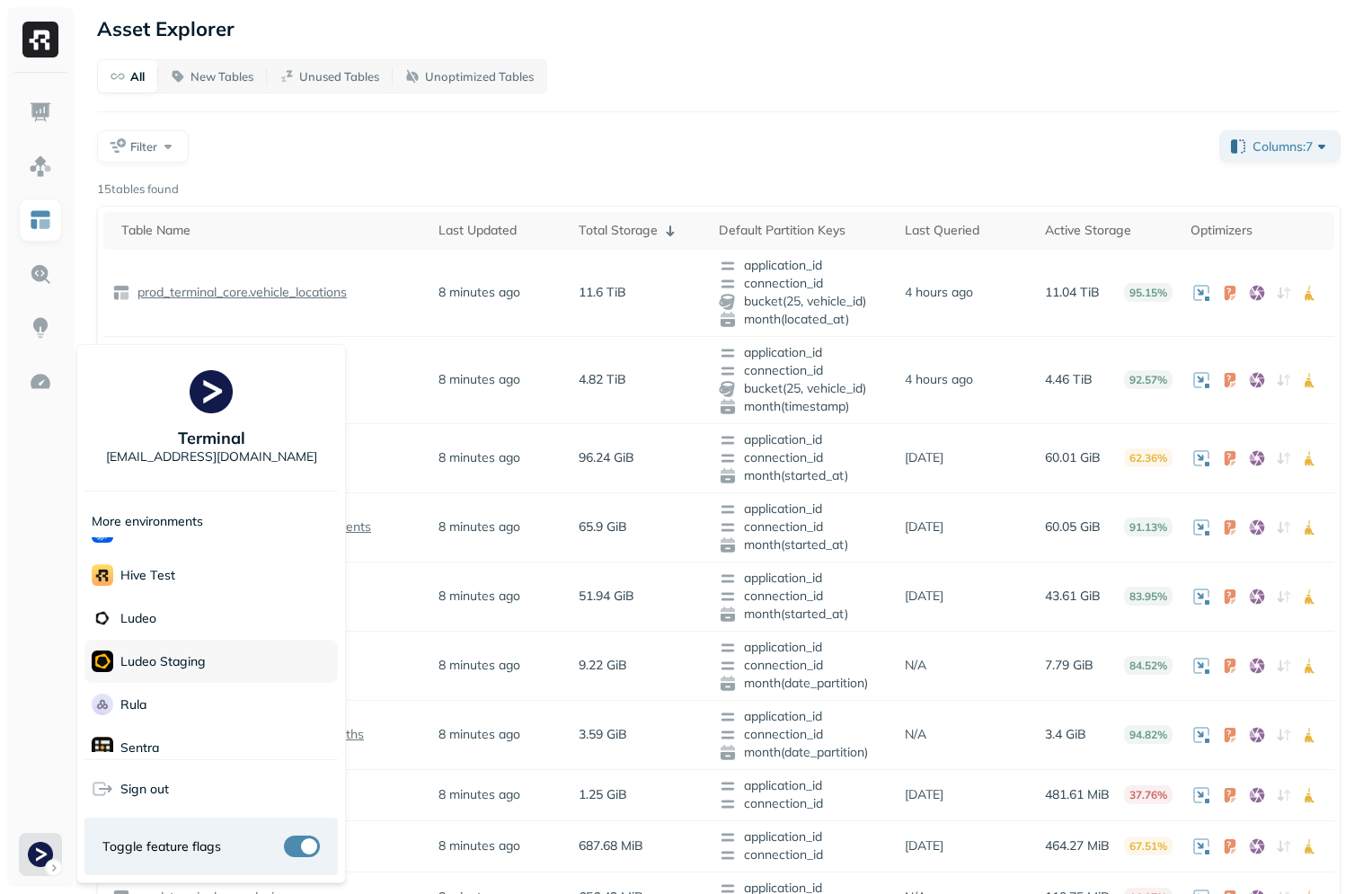
scroll to position [211, 0]
click at [154, 685] on div "Rula" at bounding box center [211, 693] width 253 height 43
